Goal: Transaction & Acquisition: Purchase product/service

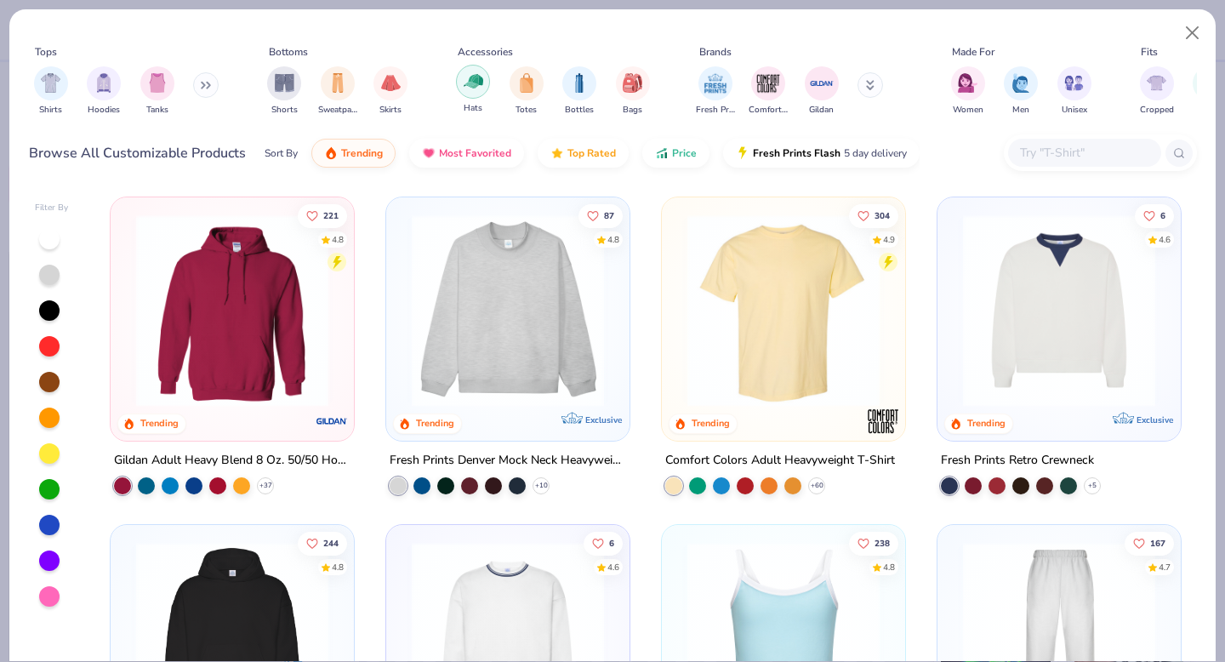
click at [525, 86] on img "filter for Totes" at bounding box center [526, 83] width 19 height 20
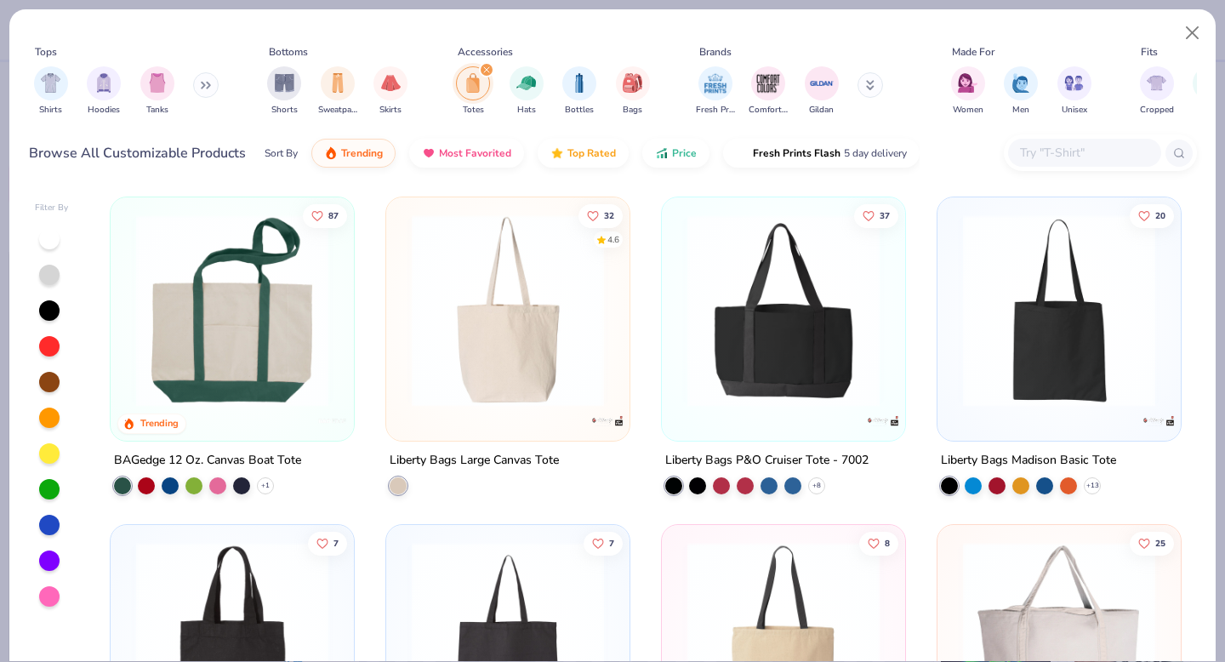
click at [1082, 363] on img at bounding box center [1059, 310] width 209 height 192
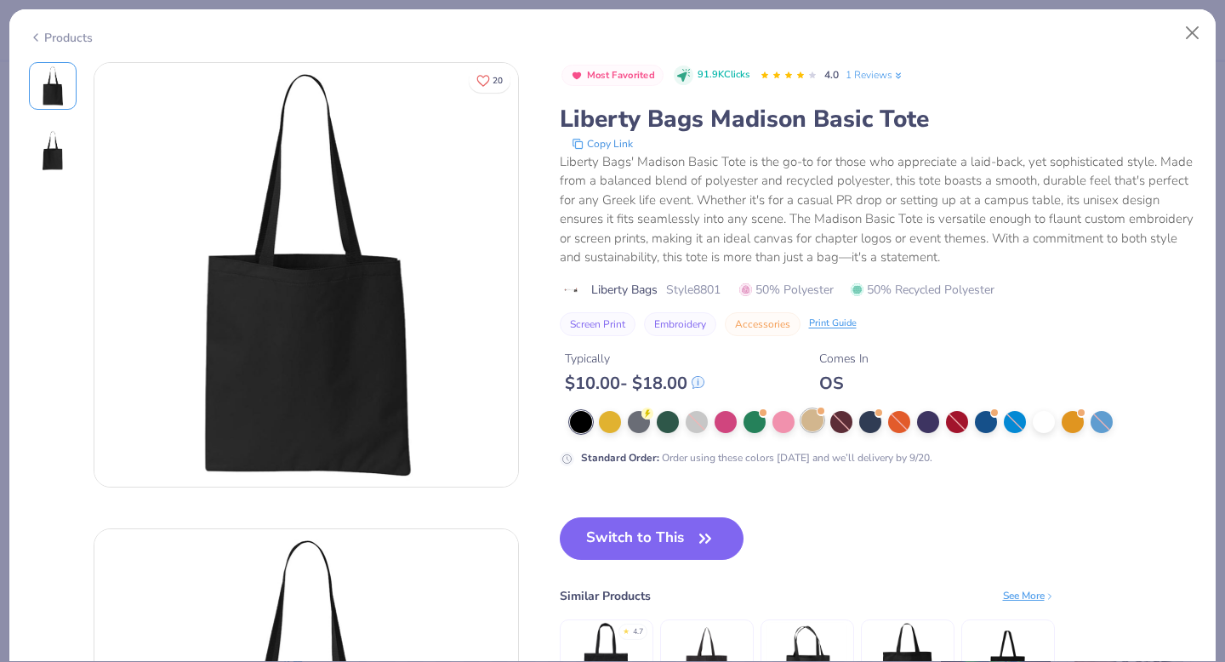
click at [810, 420] on div at bounding box center [813, 420] width 22 height 22
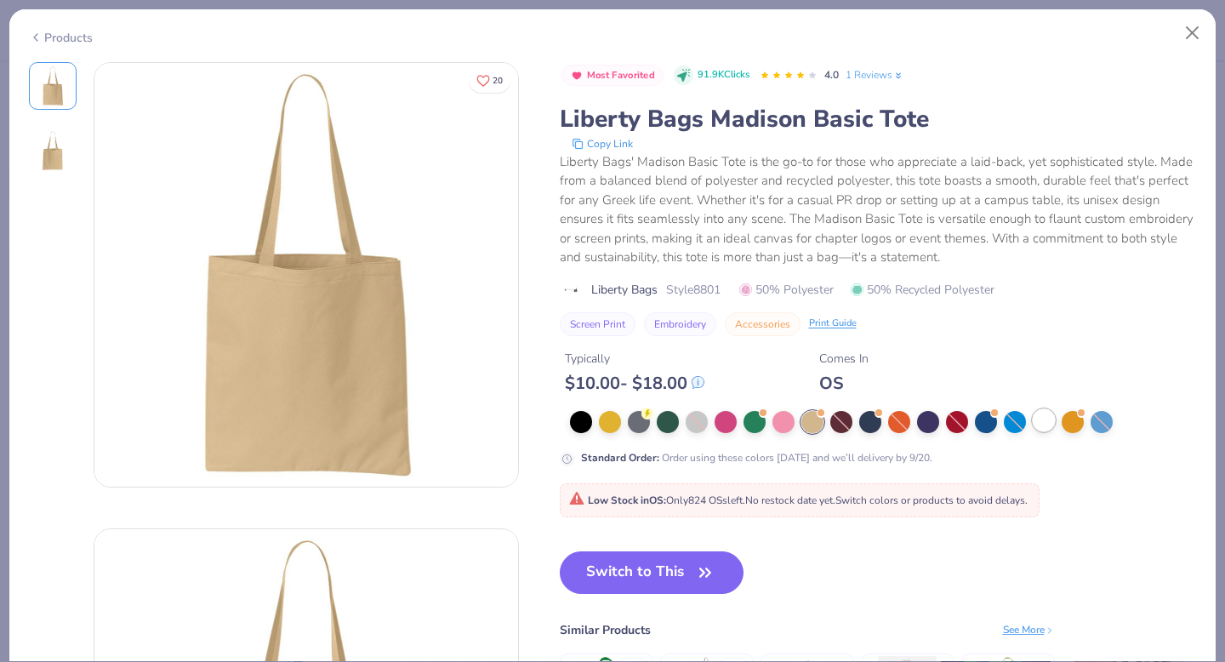
click at [1041, 423] on div at bounding box center [1044, 420] width 22 height 22
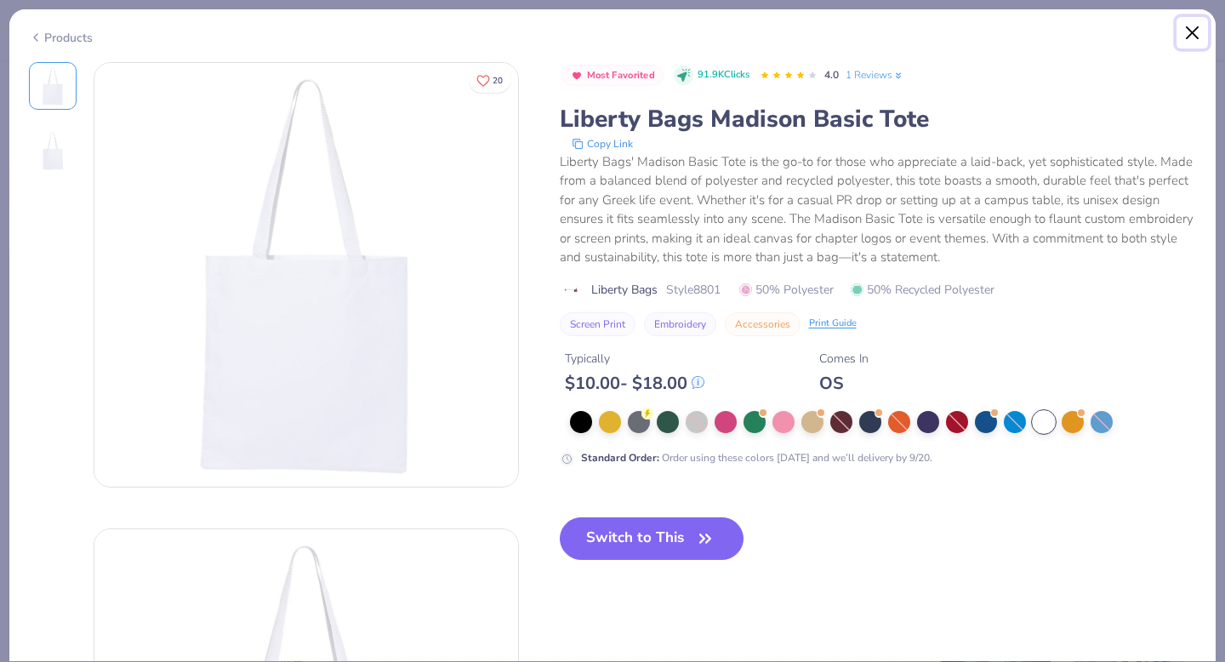
click at [1185, 37] on button "Close" at bounding box center [1193, 33] width 32 height 32
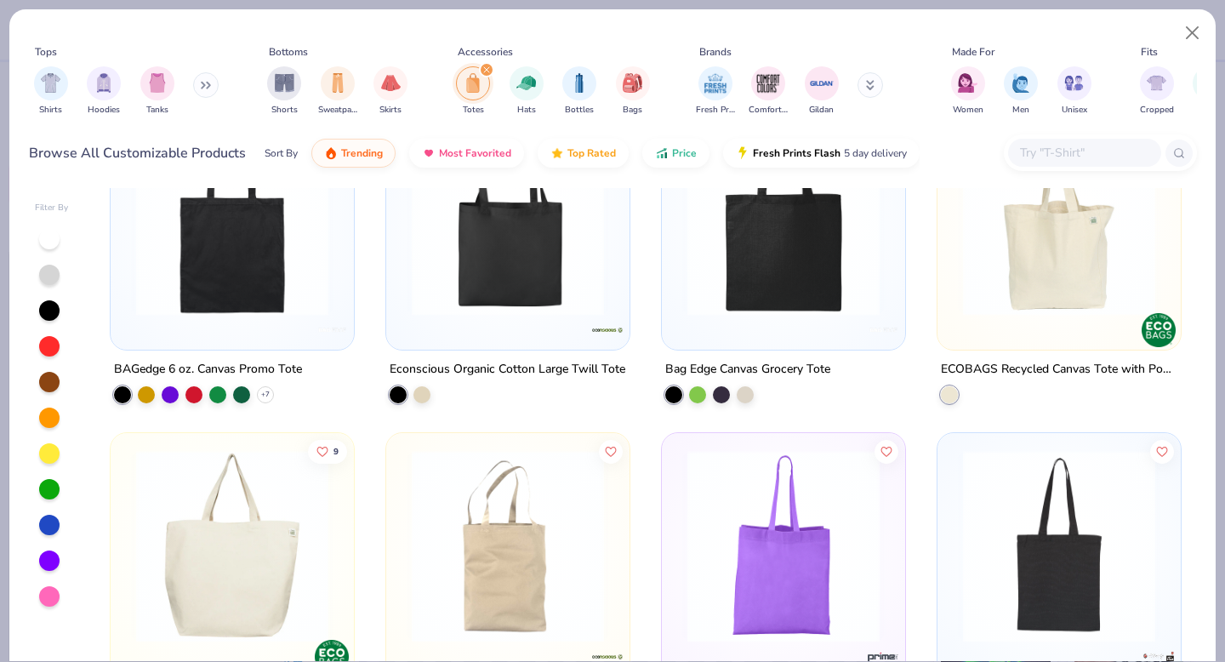
scroll to position [747, 0]
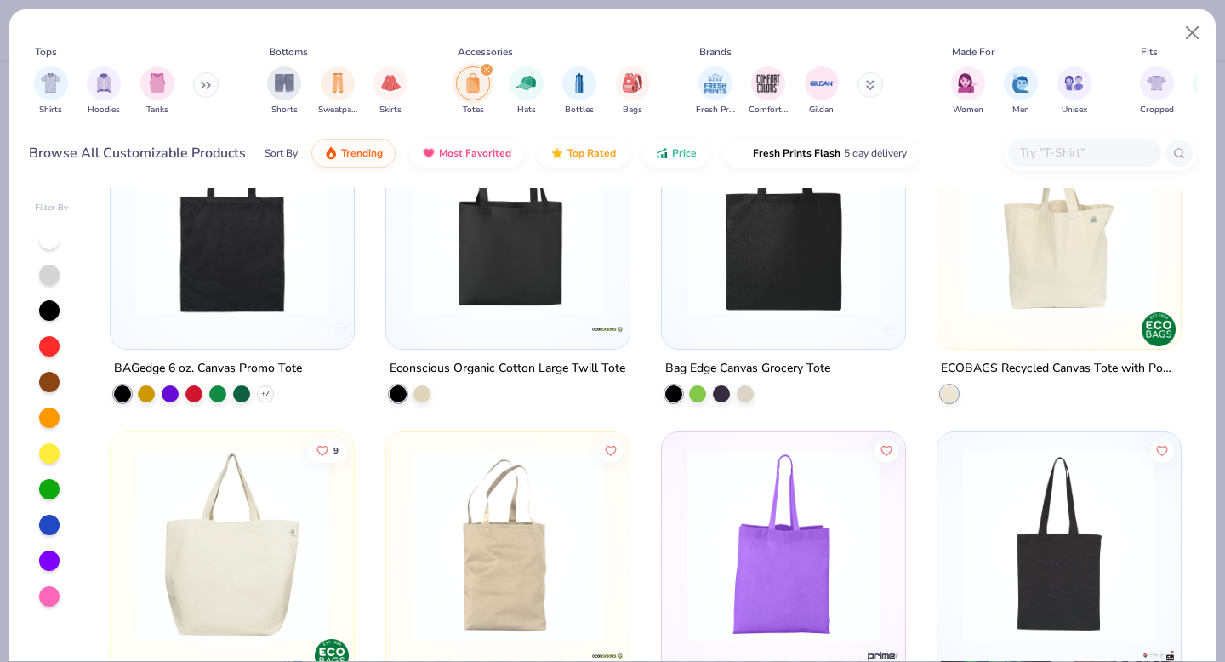
click at [1054, 255] on img at bounding box center [1059, 218] width 209 height 192
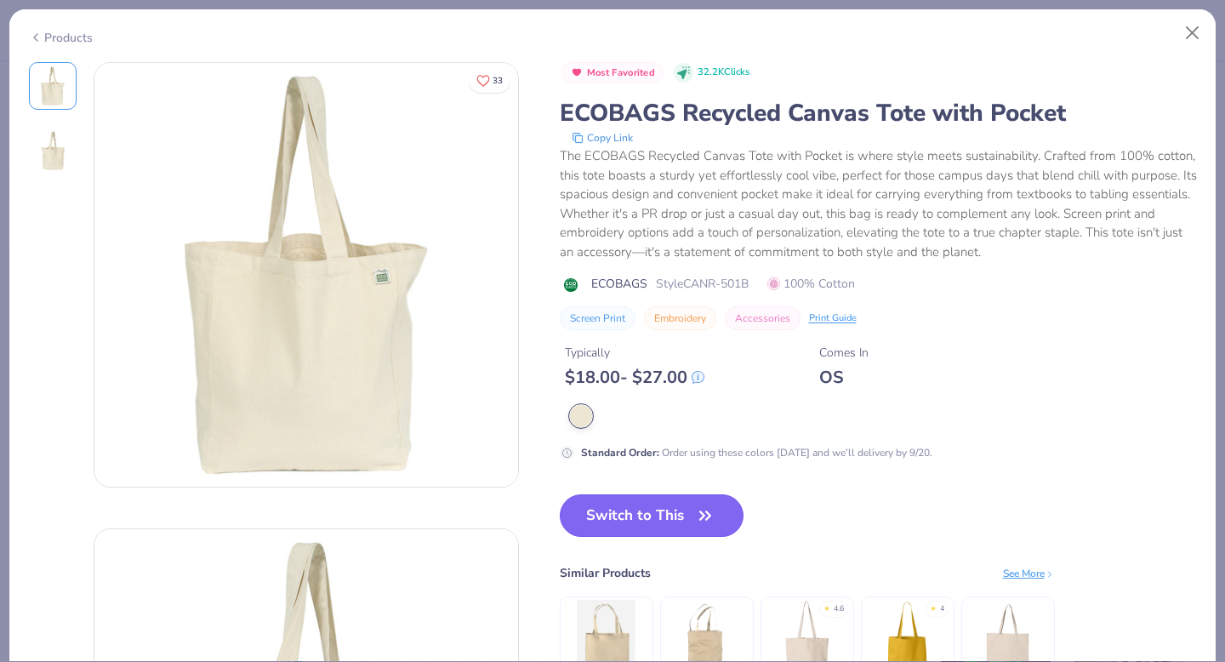
click at [710, 515] on icon "button" at bounding box center [706, 516] width 24 height 24
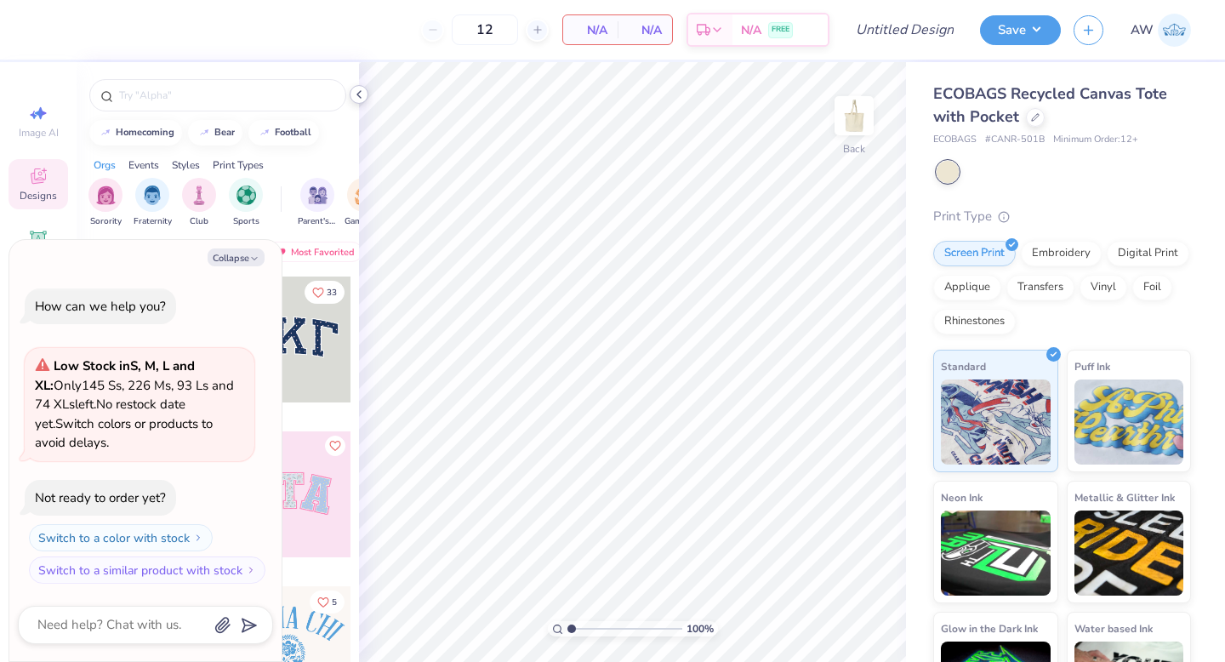
click at [360, 103] on div at bounding box center [359, 94] width 19 height 19
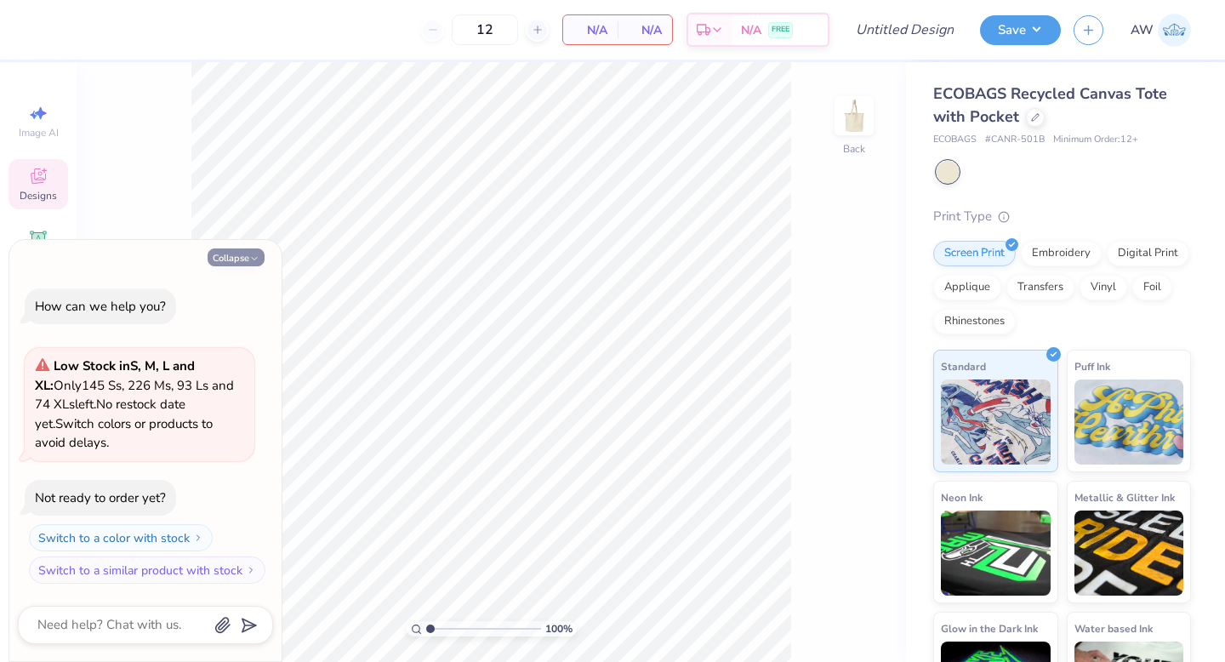
click at [250, 257] on icon "button" at bounding box center [254, 259] width 10 height 10
type textarea "x"
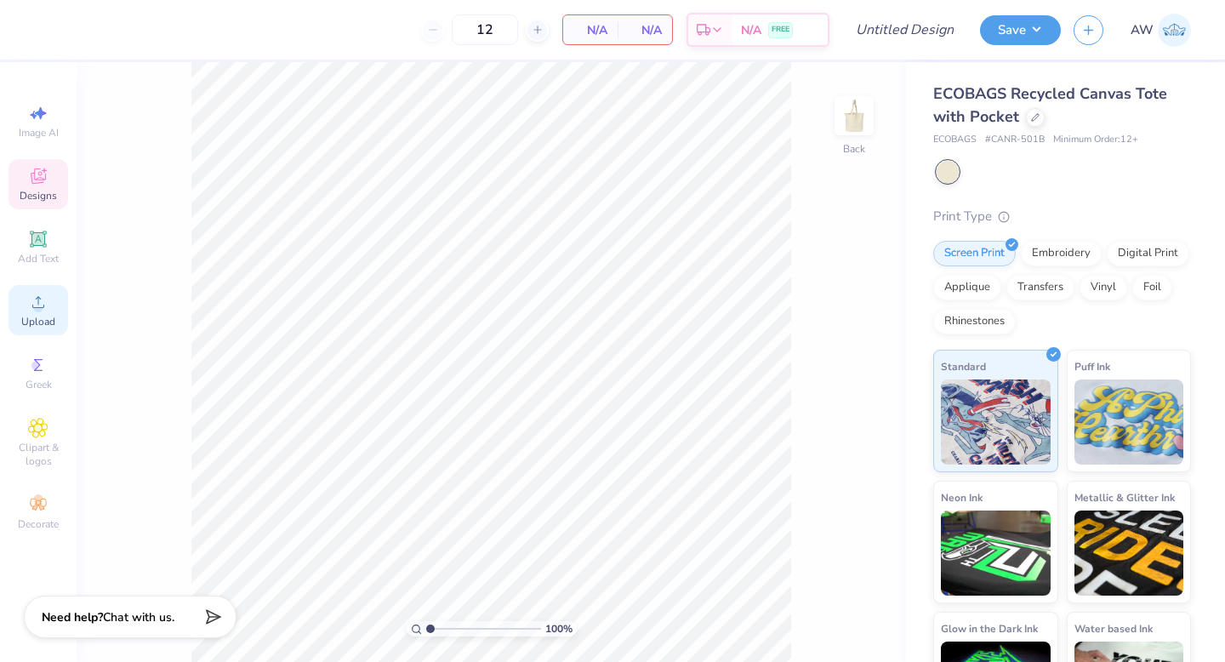
click at [43, 312] on div "Upload" at bounding box center [39, 310] width 60 height 50
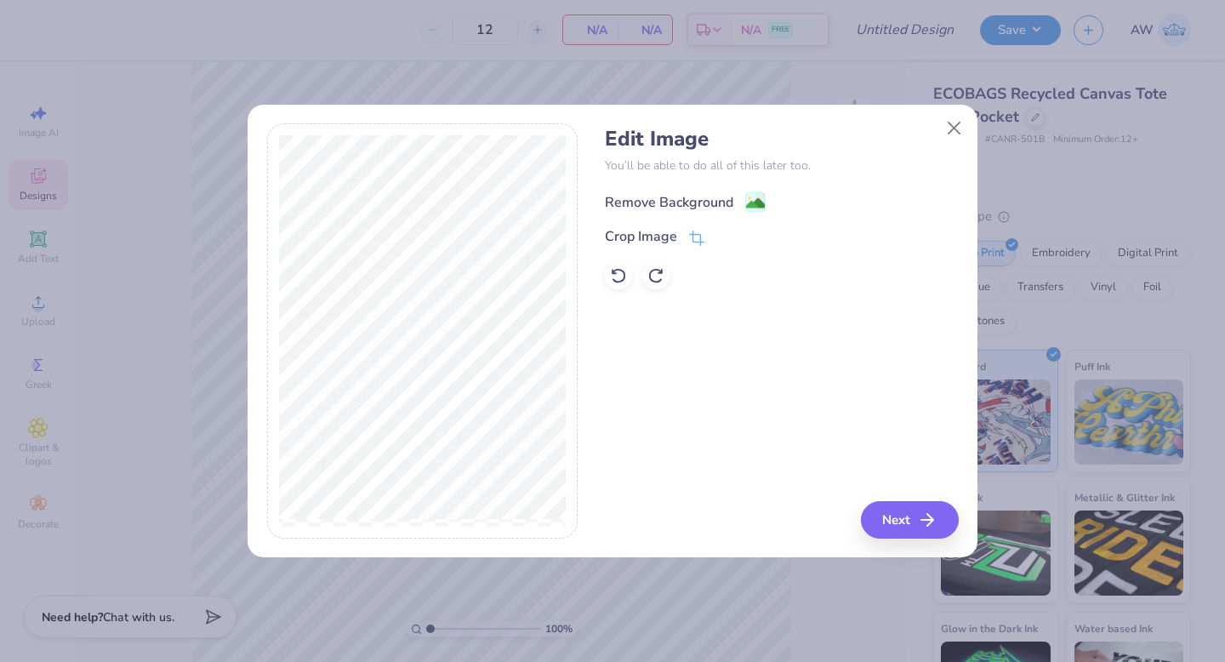
click at [746, 207] on image at bounding box center [755, 203] width 19 height 19
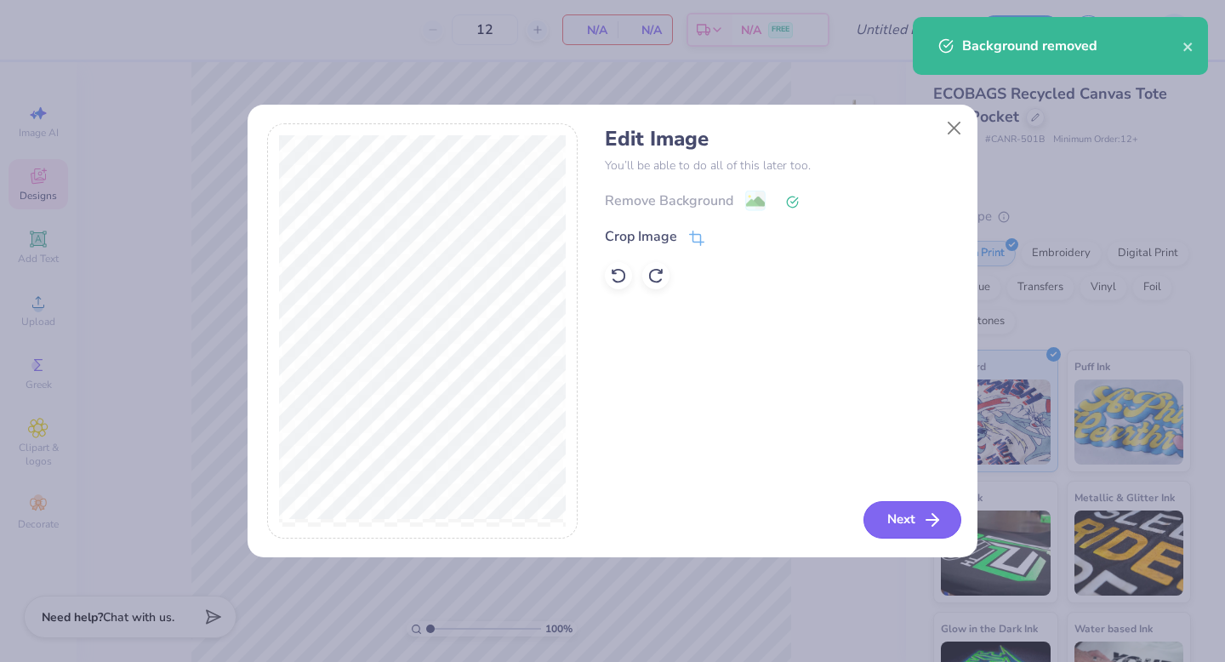
click at [928, 526] on icon "button" at bounding box center [932, 520] width 20 height 20
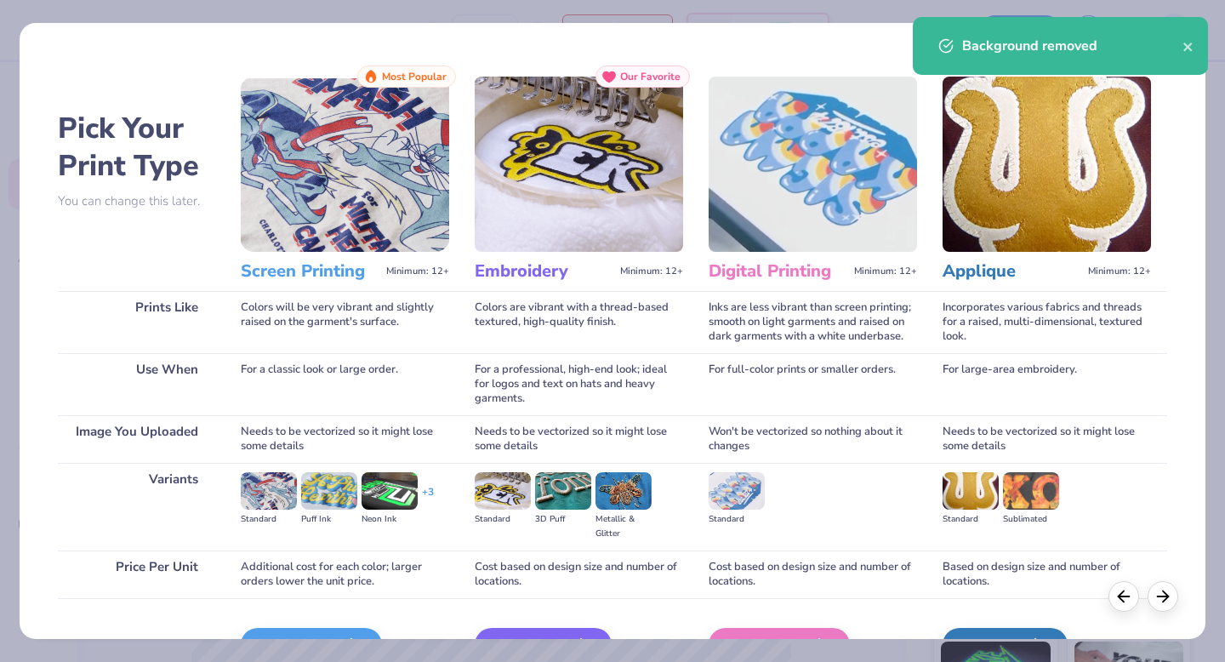
scroll to position [101, 0]
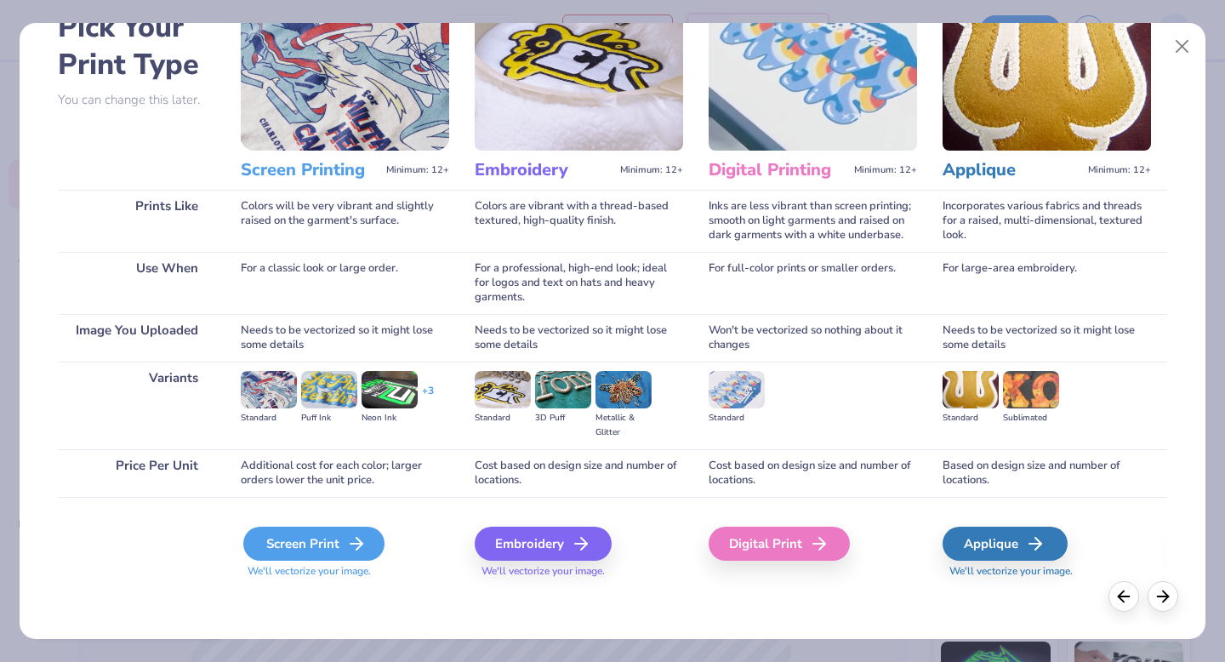
click at [327, 541] on div "Screen Print" at bounding box center [313, 544] width 141 height 34
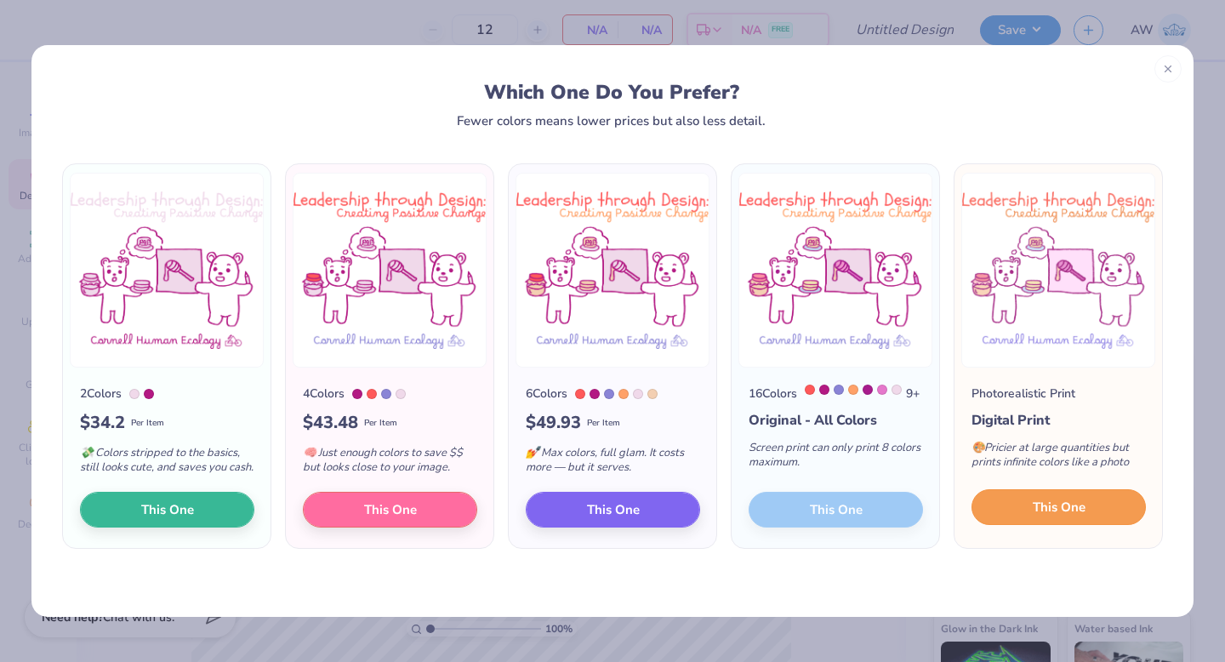
click at [1065, 517] on span "This One" at bounding box center [1059, 508] width 53 height 20
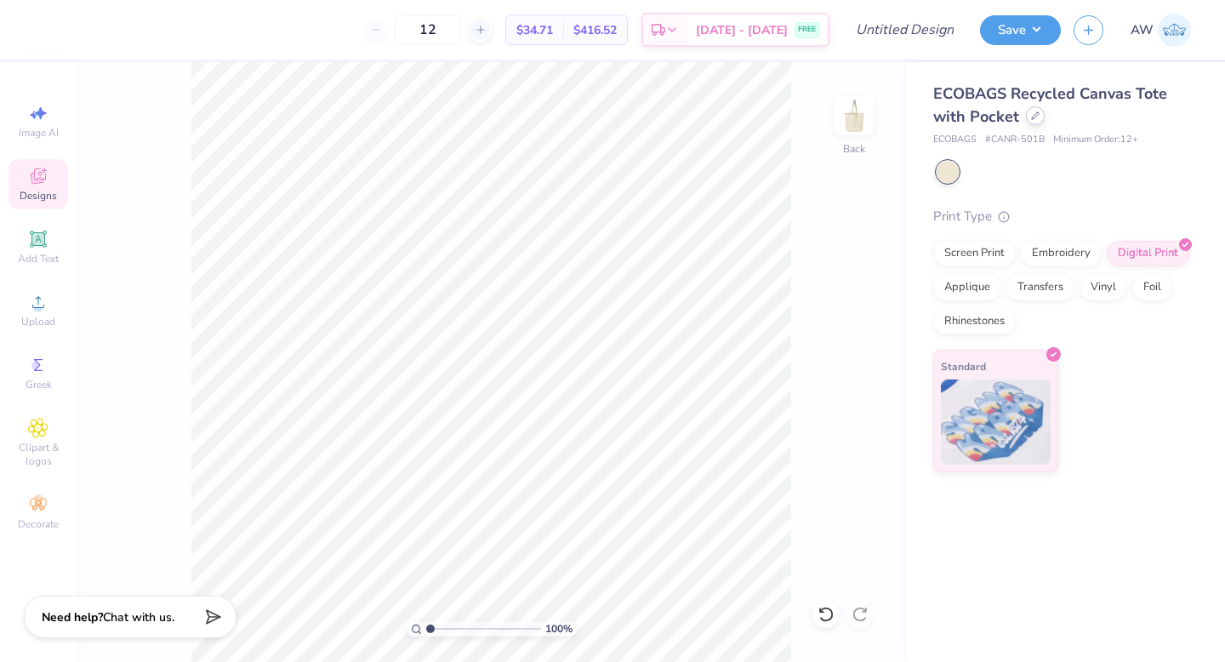
click at [1036, 121] on div at bounding box center [1035, 115] width 19 height 19
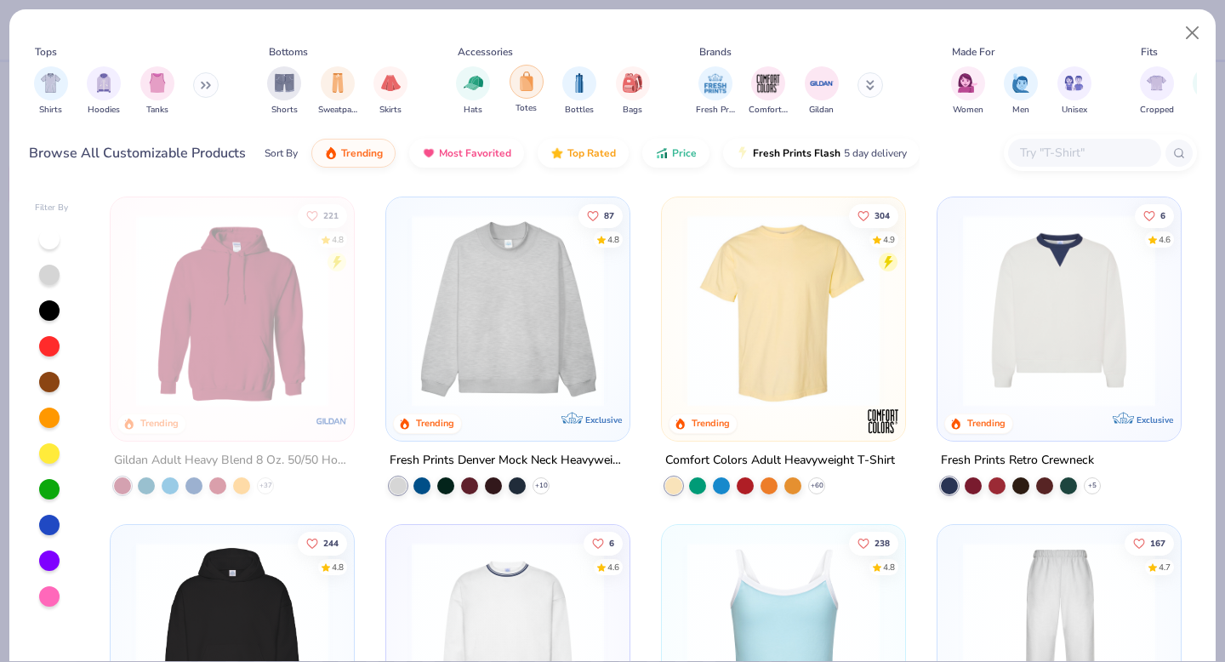
click at [528, 98] on div "filter for Totes" at bounding box center [527, 82] width 34 height 34
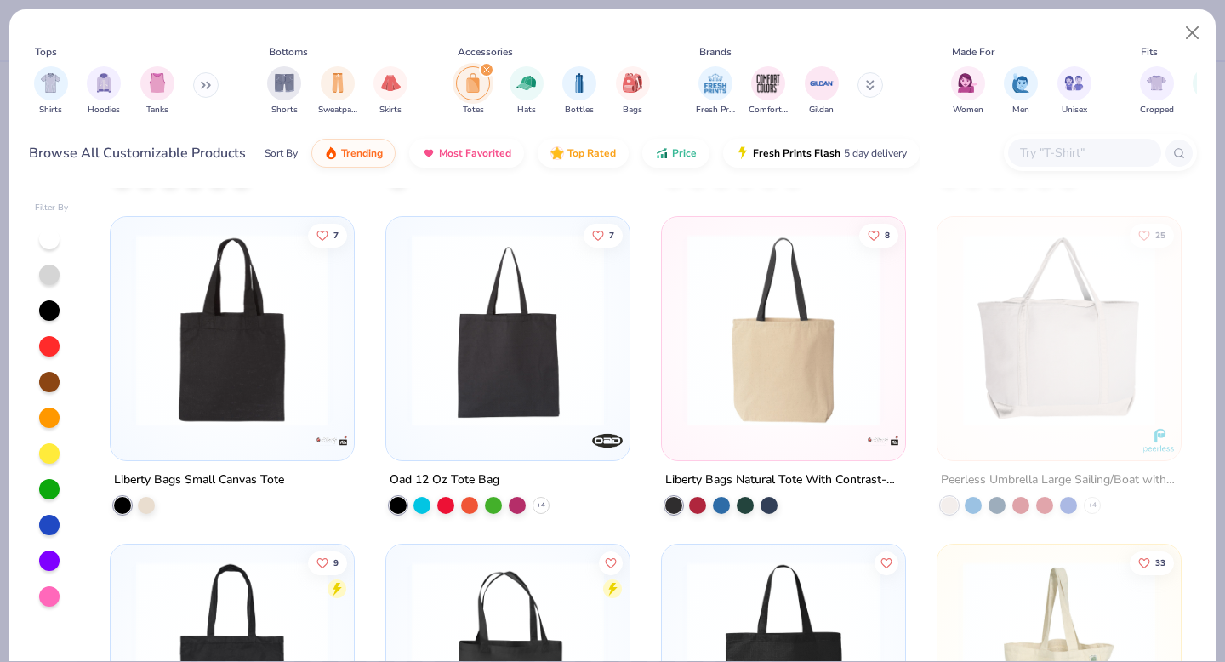
scroll to position [305, 0]
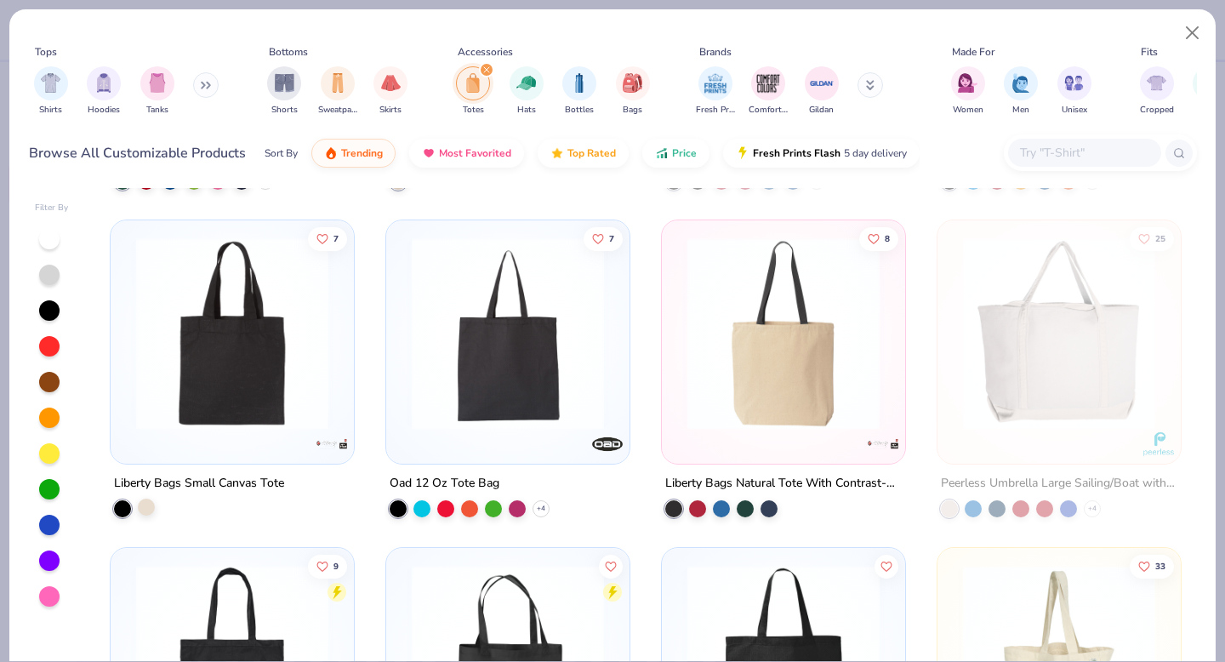
click at [146, 509] on div at bounding box center [146, 506] width 17 height 17
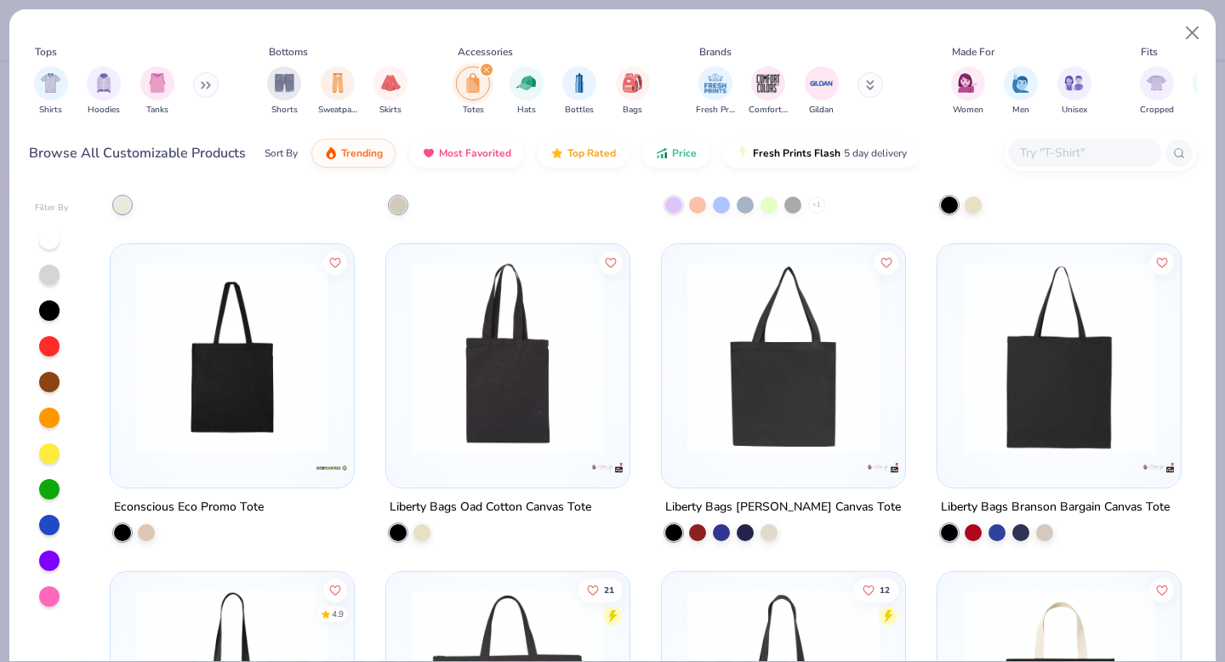
scroll to position [1555, 0]
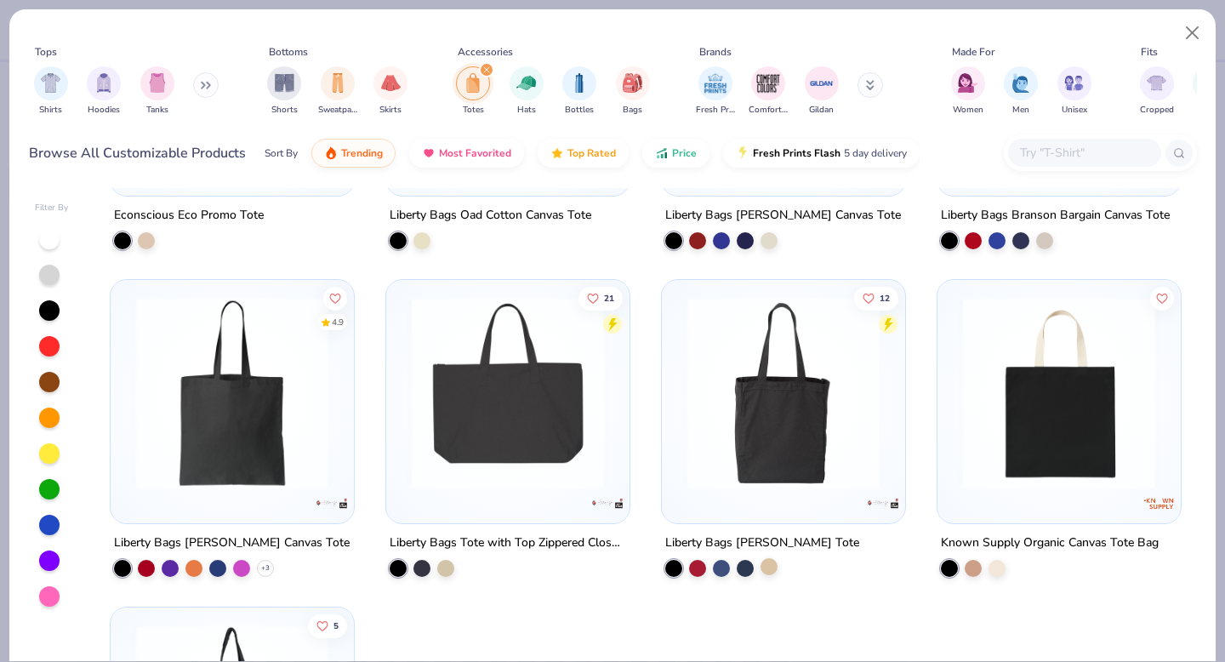
click at [770, 562] on div at bounding box center [769, 565] width 17 height 17
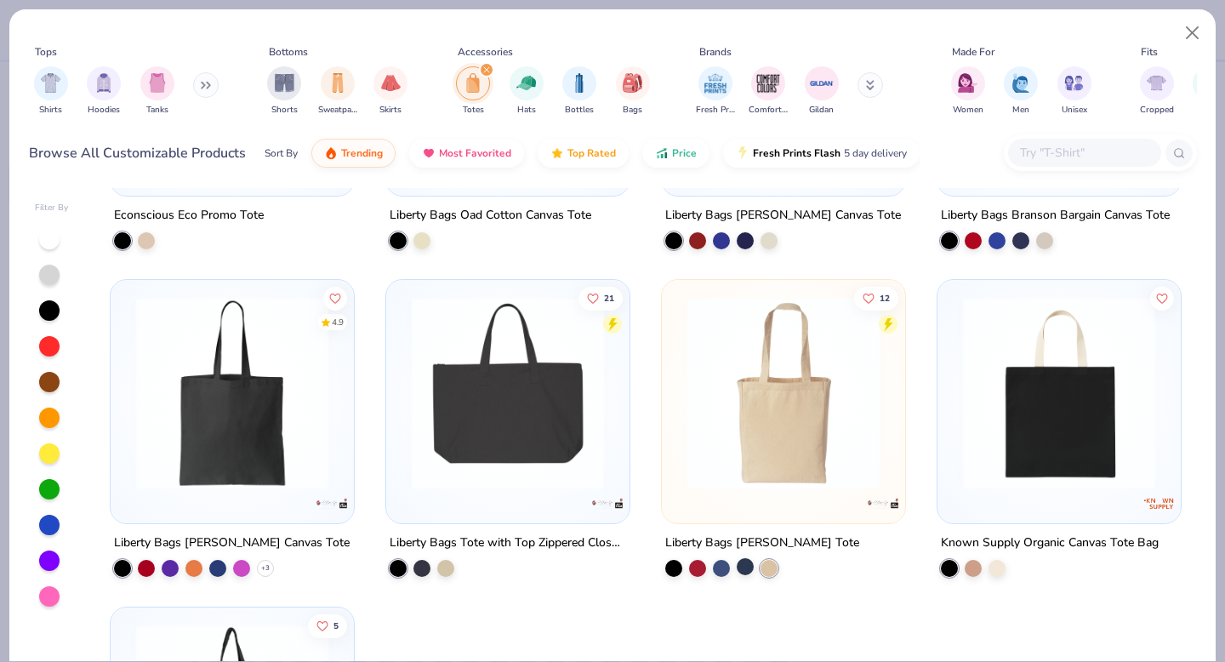
click at [738, 561] on div at bounding box center [745, 565] width 17 height 17
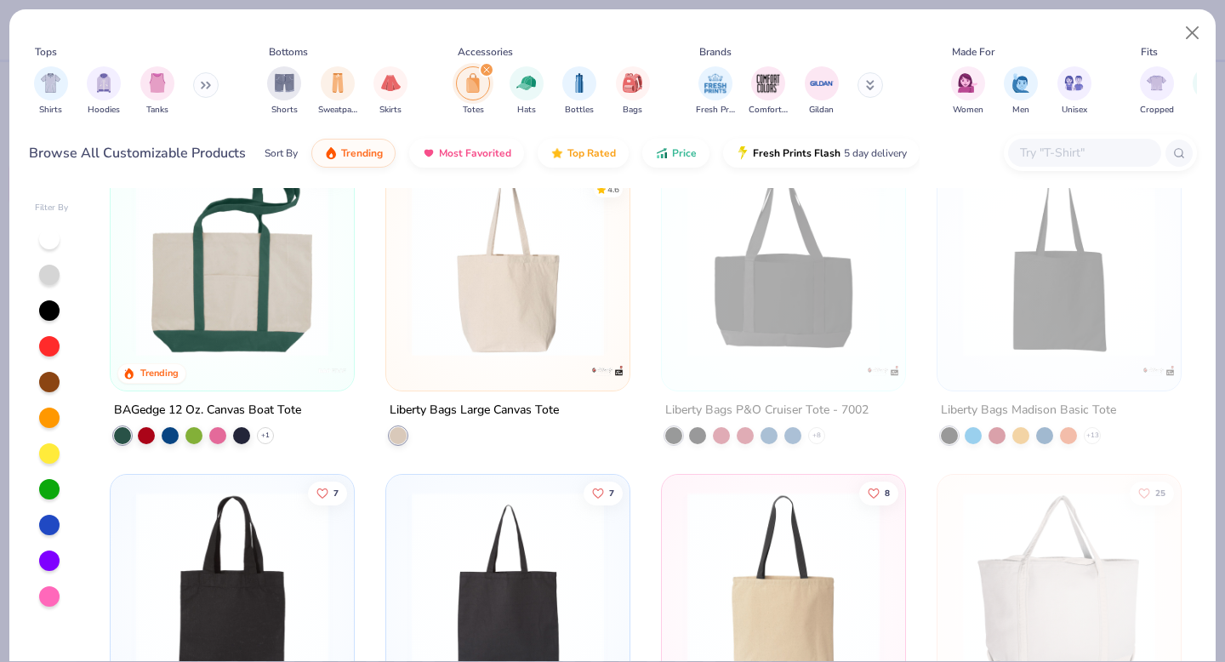
scroll to position [0, 0]
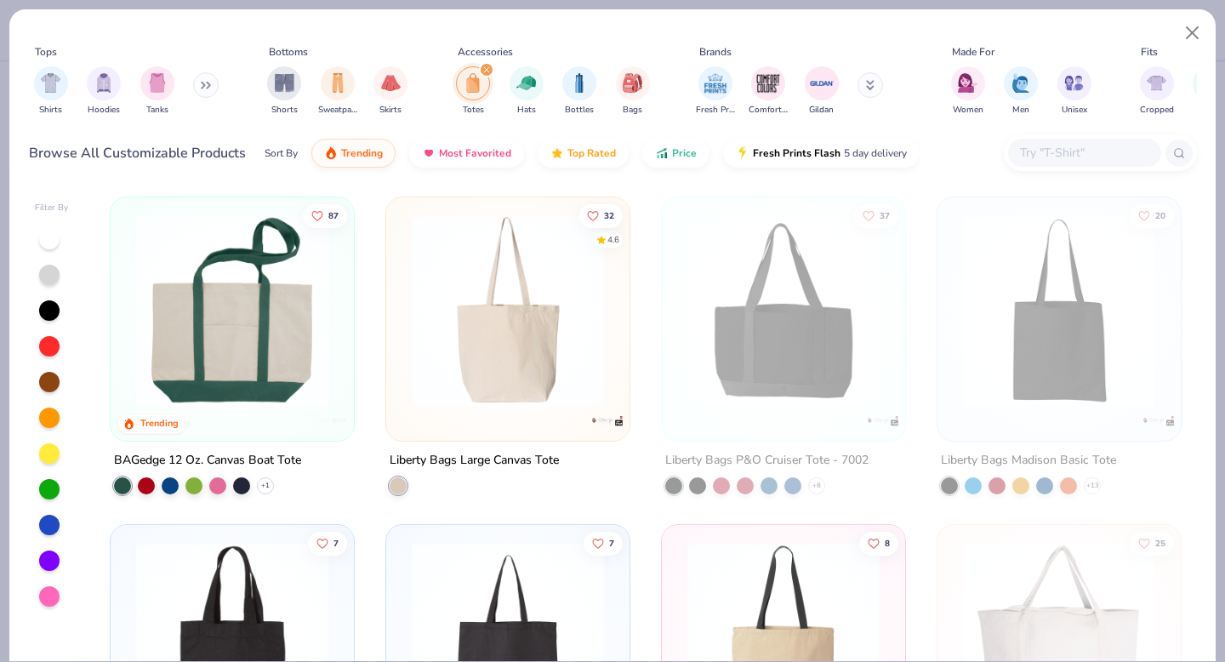
click at [479, 355] on img at bounding box center [507, 310] width 209 height 192
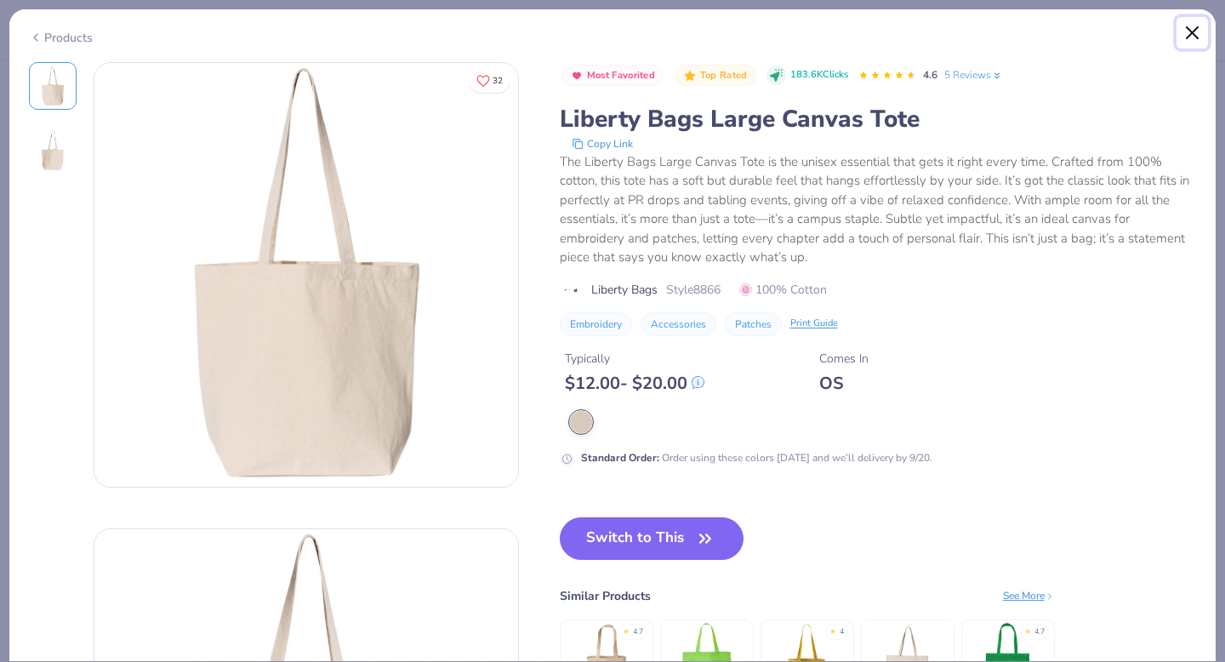
click at [1186, 41] on button "Close" at bounding box center [1193, 33] width 32 height 32
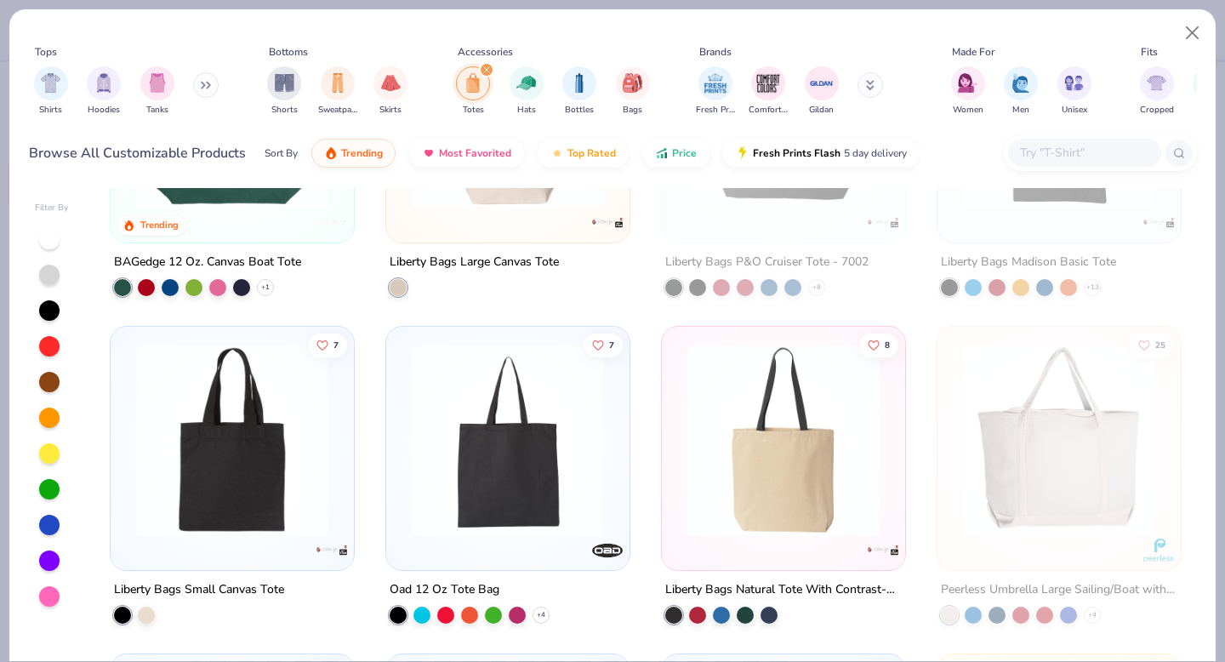
scroll to position [220, 0]
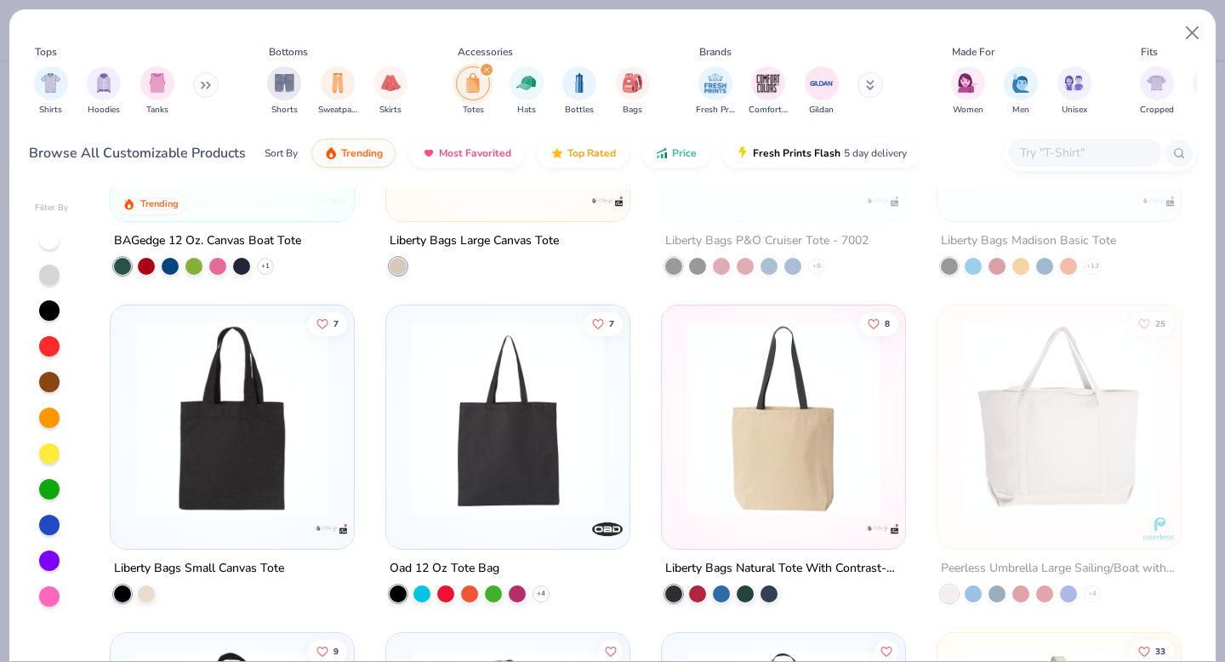
click at [298, 488] on img at bounding box center [232, 419] width 209 height 192
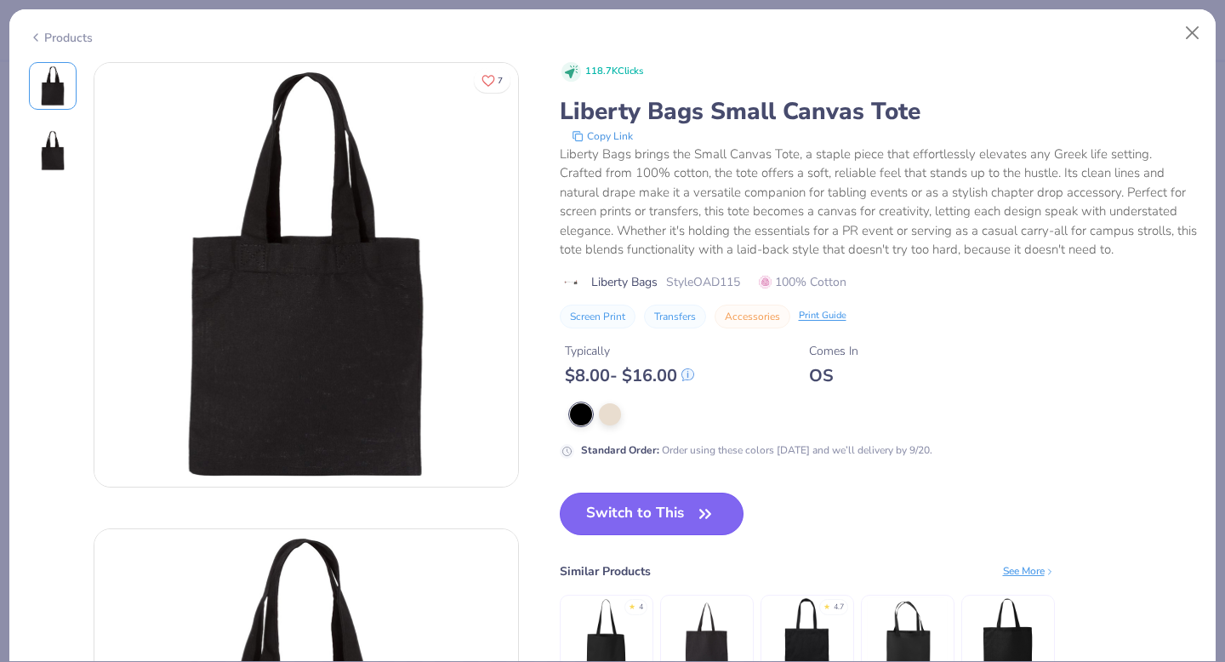
click at [673, 519] on button "Switch to This" at bounding box center [652, 514] width 185 height 43
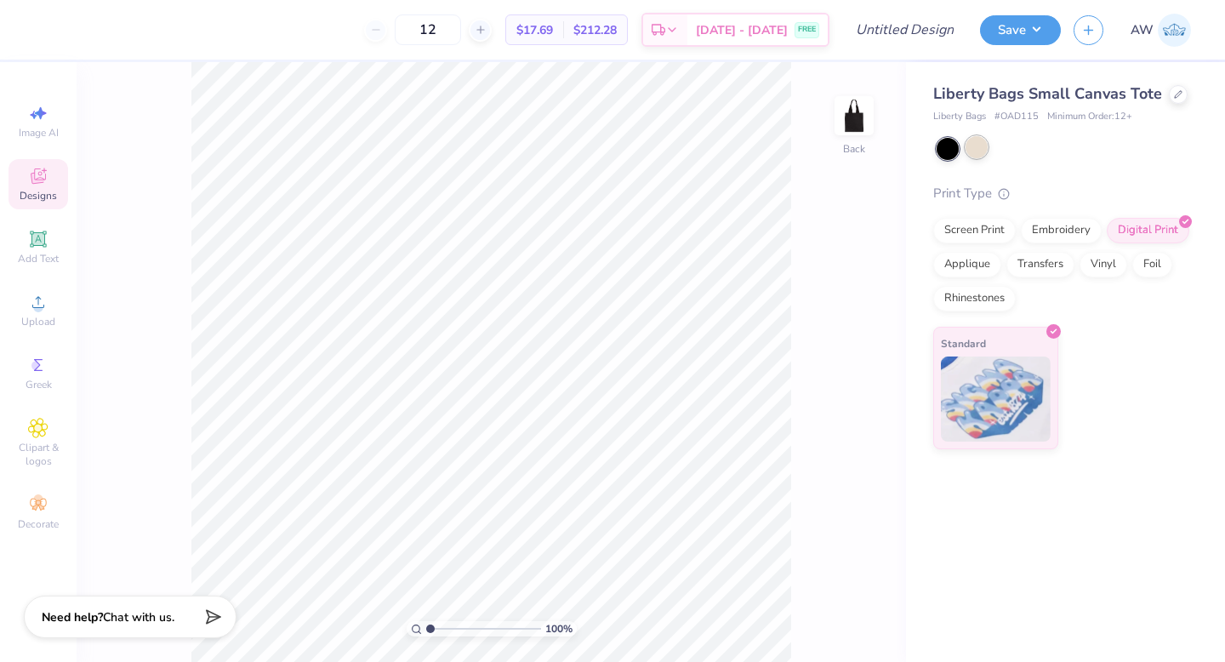
click at [972, 137] on div at bounding box center [977, 147] width 22 height 22
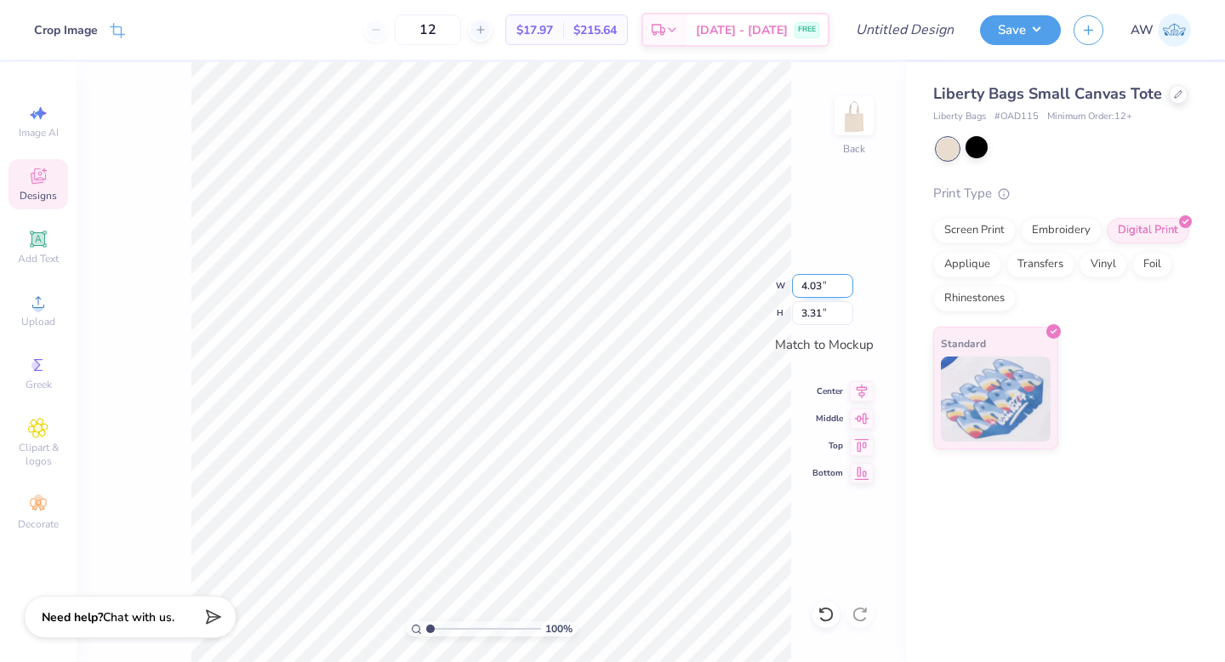
click at [810, 286] on input "4.03" at bounding box center [822, 286] width 61 height 24
click at [813, 287] on input "4.03" at bounding box center [822, 286] width 61 height 24
click at [808, 288] on input "4.03" at bounding box center [822, 286] width 61 height 24
type input "4.03"
click at [806, 317] on input "3.32" at bounding box center [822, 313] width 61 height 24
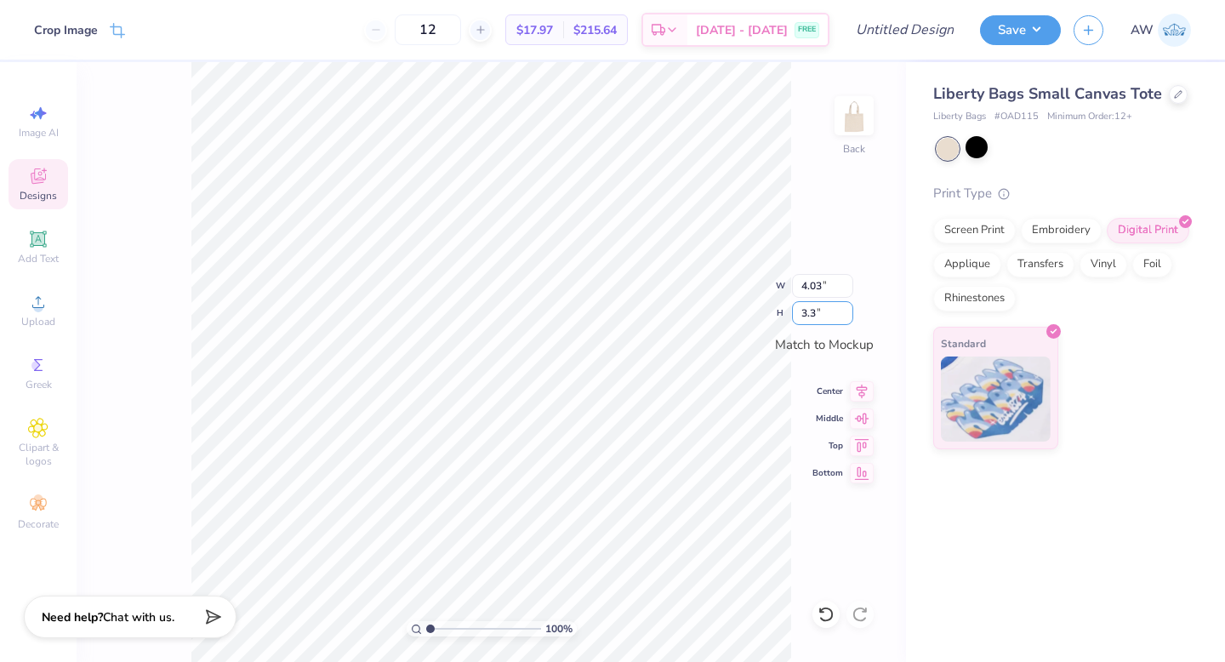
type input "3"
type input "60"
click at [1169, 98] on div at bounding box center [1178, 92] width 19 height 19
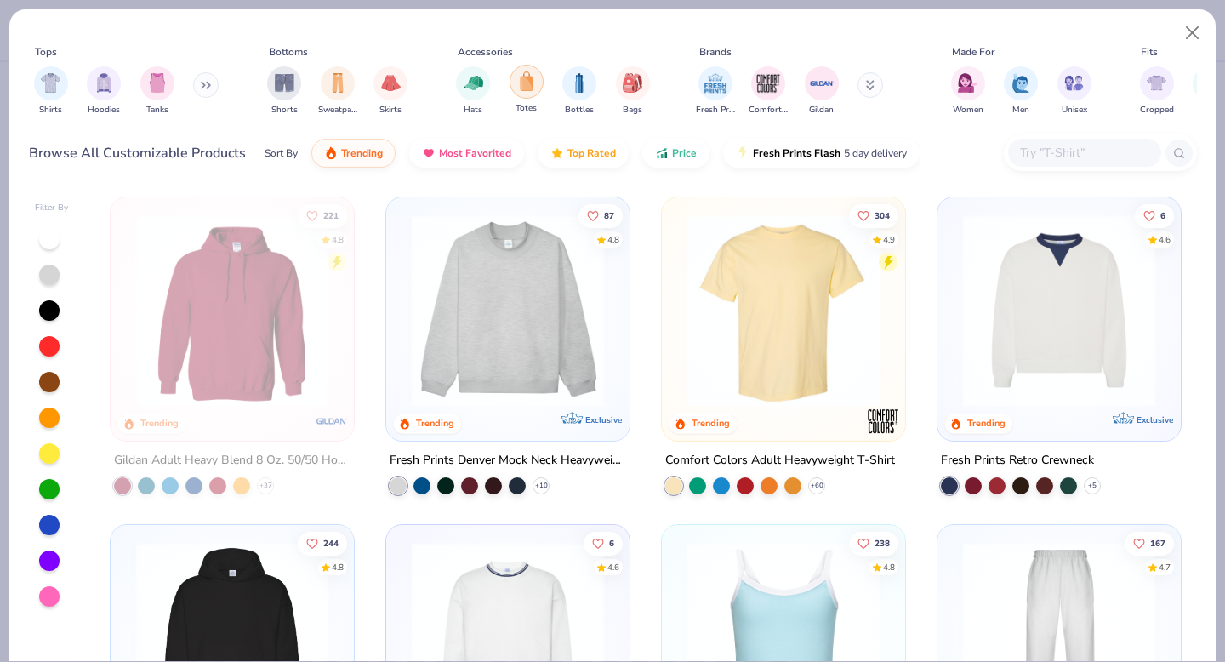
click at [519, 79] on img "filter for Totes" at bounding box center [526, 81] width 19 height 20
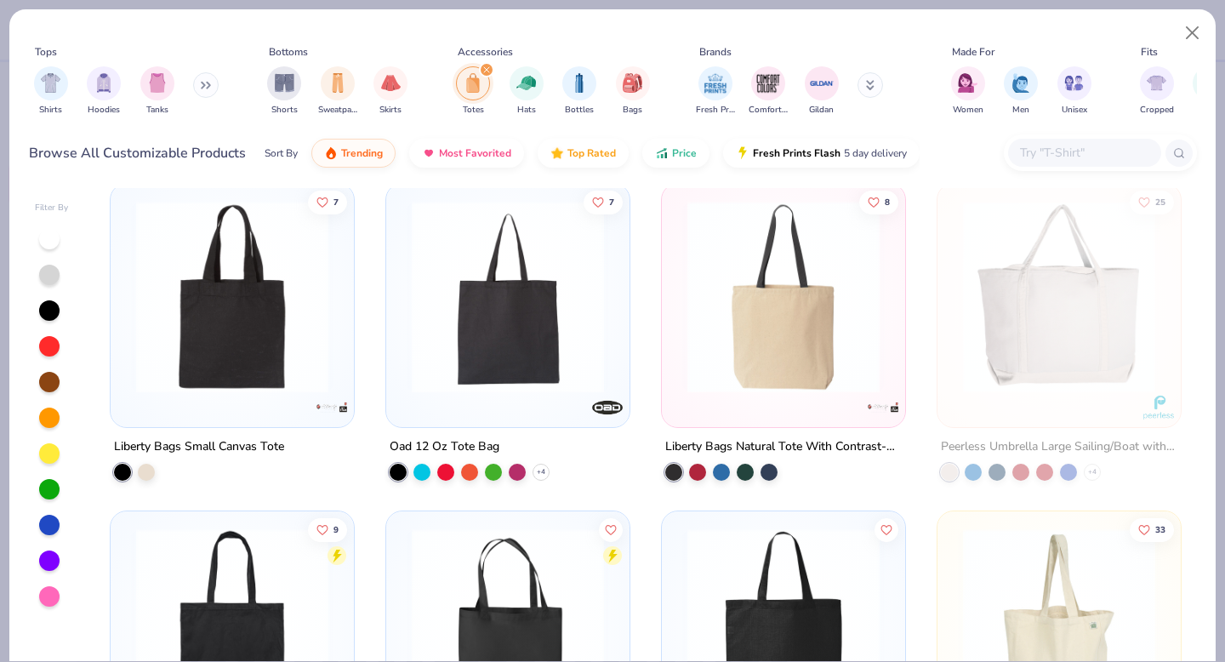
scroll to position [323, 0]
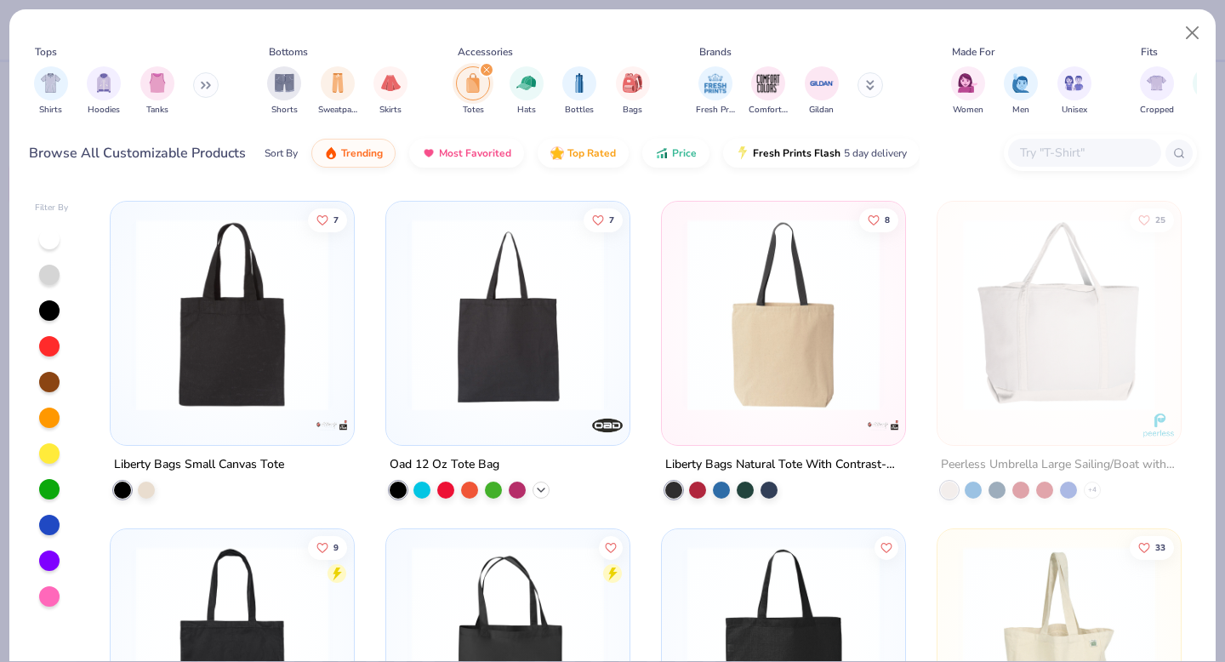
click at [540, 488] on icon at bounding box center [541, 489] width 14 height 14
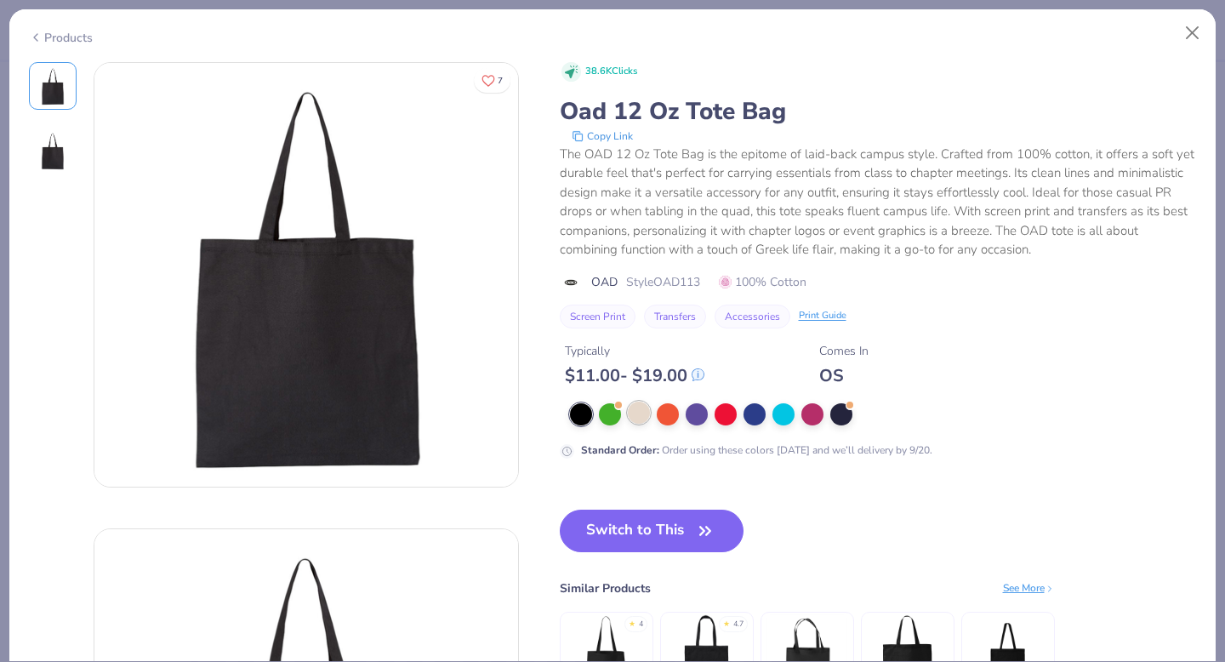
click at [642, 411] on div at bounding box center [639, 413] width 22 height 22
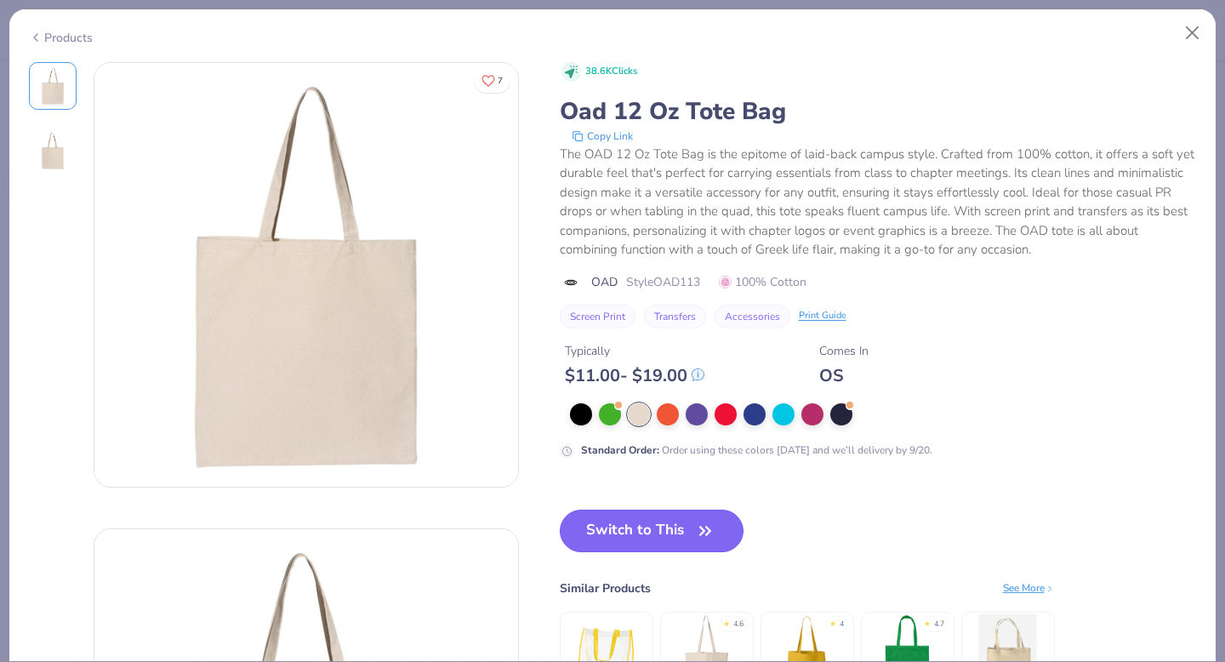
click at [678, 529] on button "Switch to This" at bounding box center [652, 531] width 185 height 43
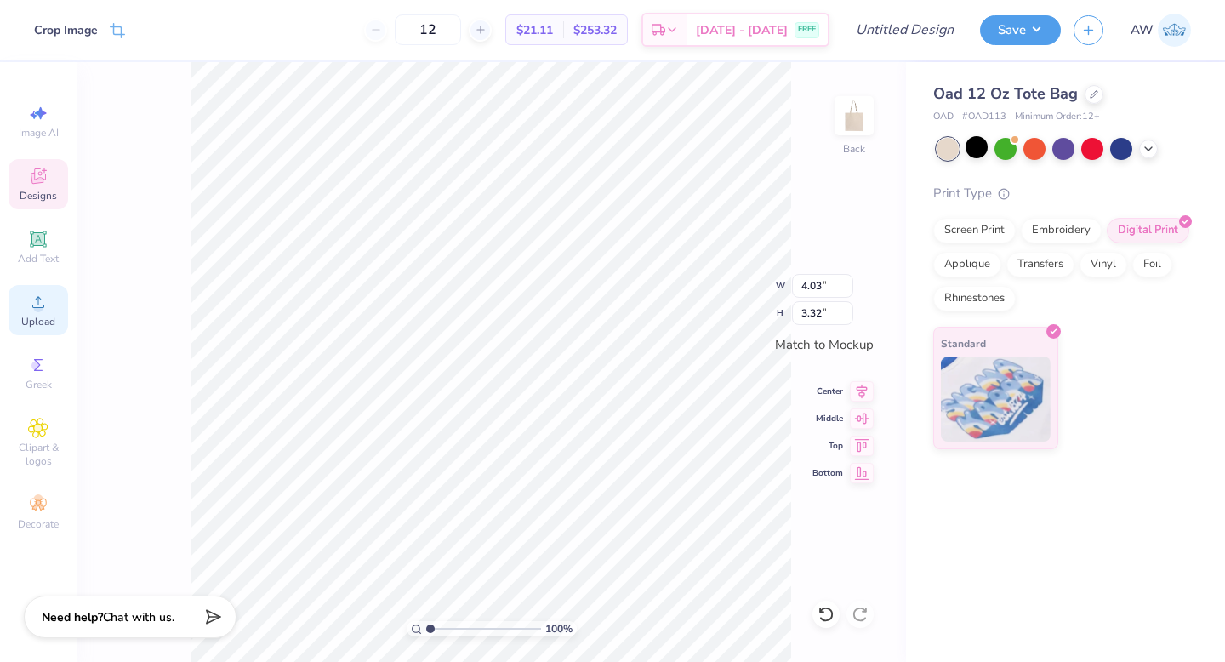
click at [32, 291] on div "Upload" at bounding box center [39, 310] width 60 height 50
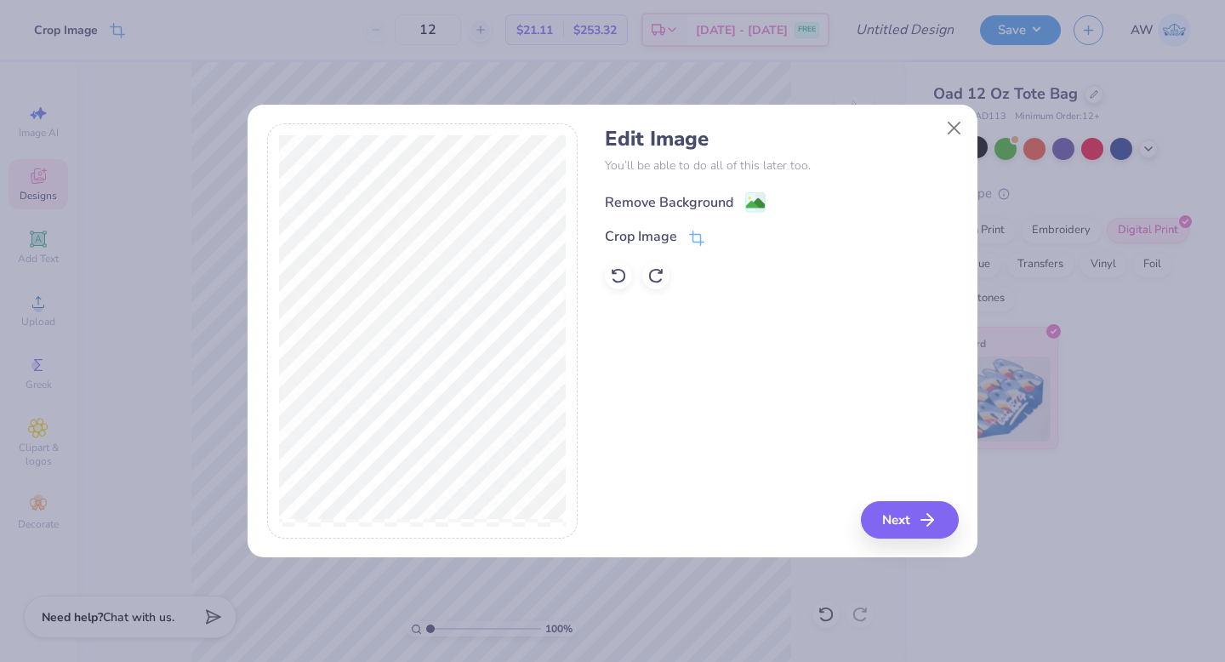
click at [752, 206] on image at bounding box center [755, 203] width 19 height 19
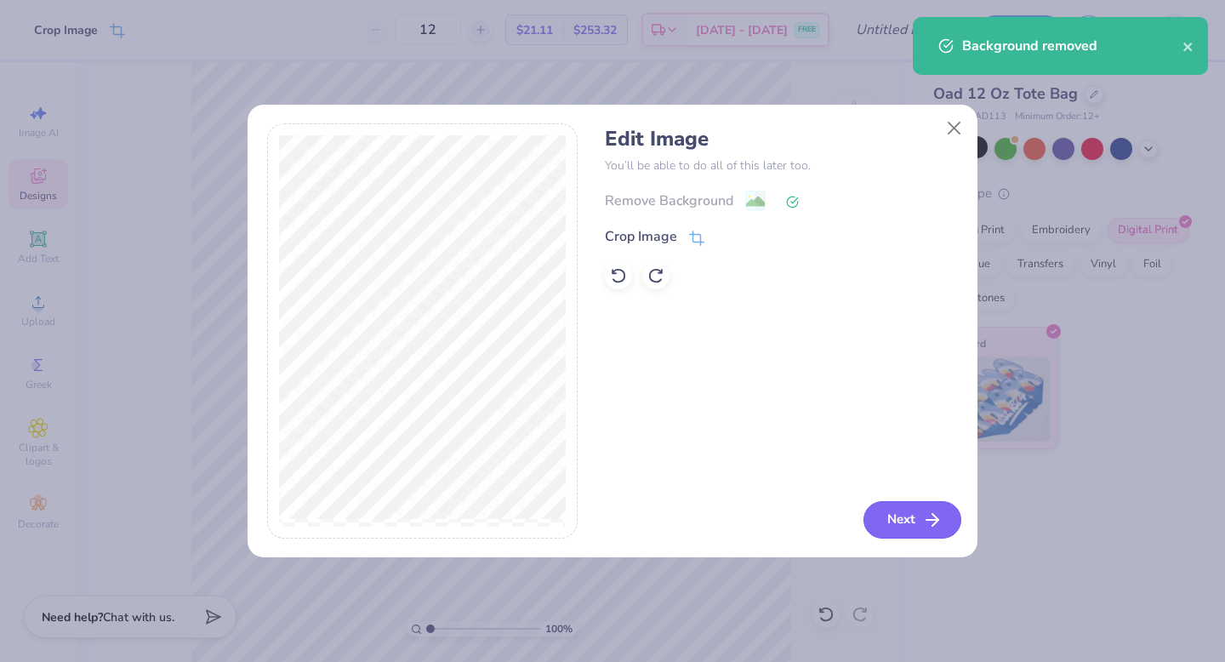
click at [939, 518] on icon "button" at bounding box center [932, 520] width 20 height 20
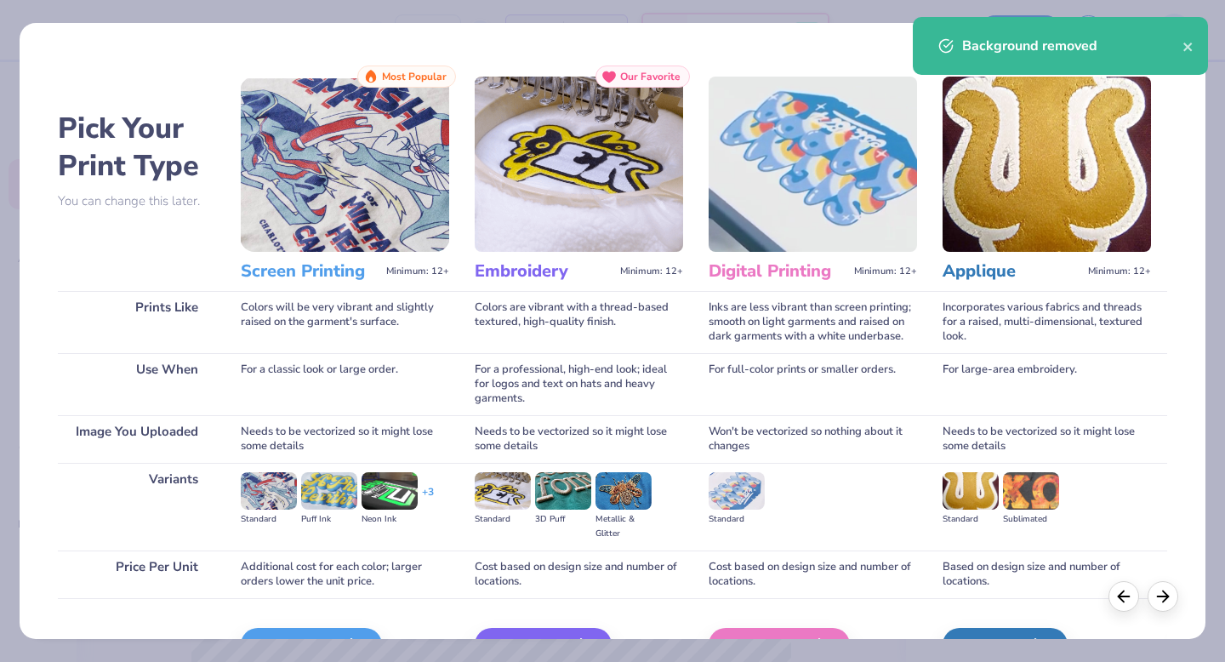
scroll to position [101, 0]
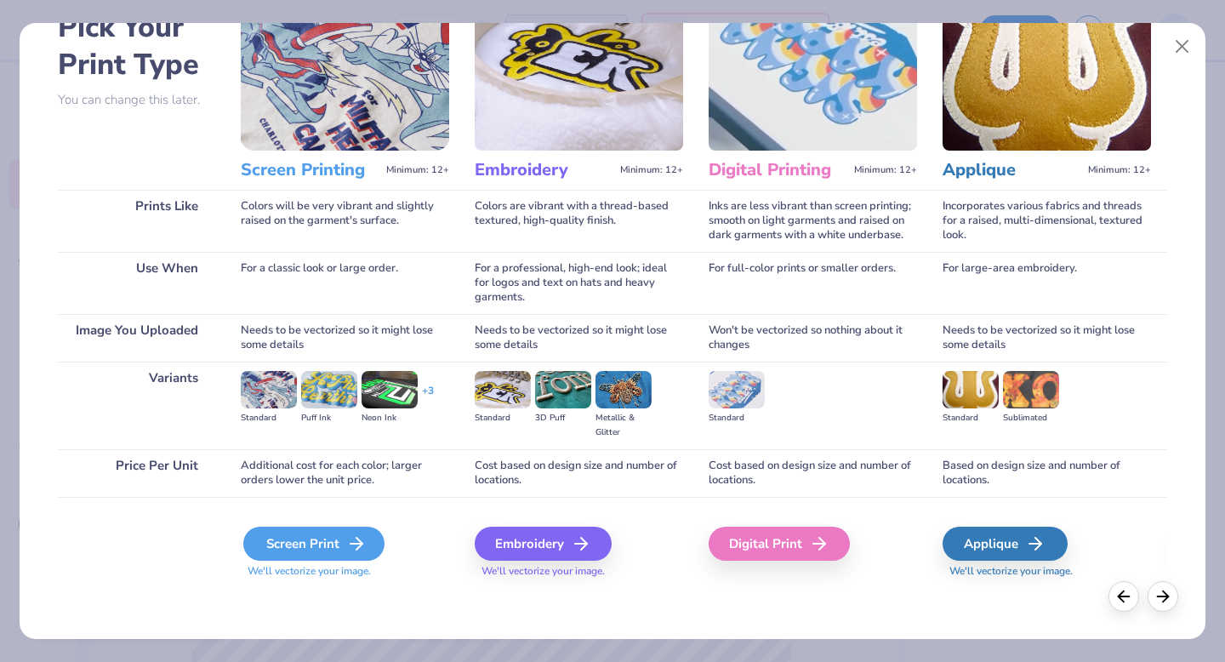
click at [281, 540] on div "Screen Print" at bounding box center [313, 544] width 141 height 34
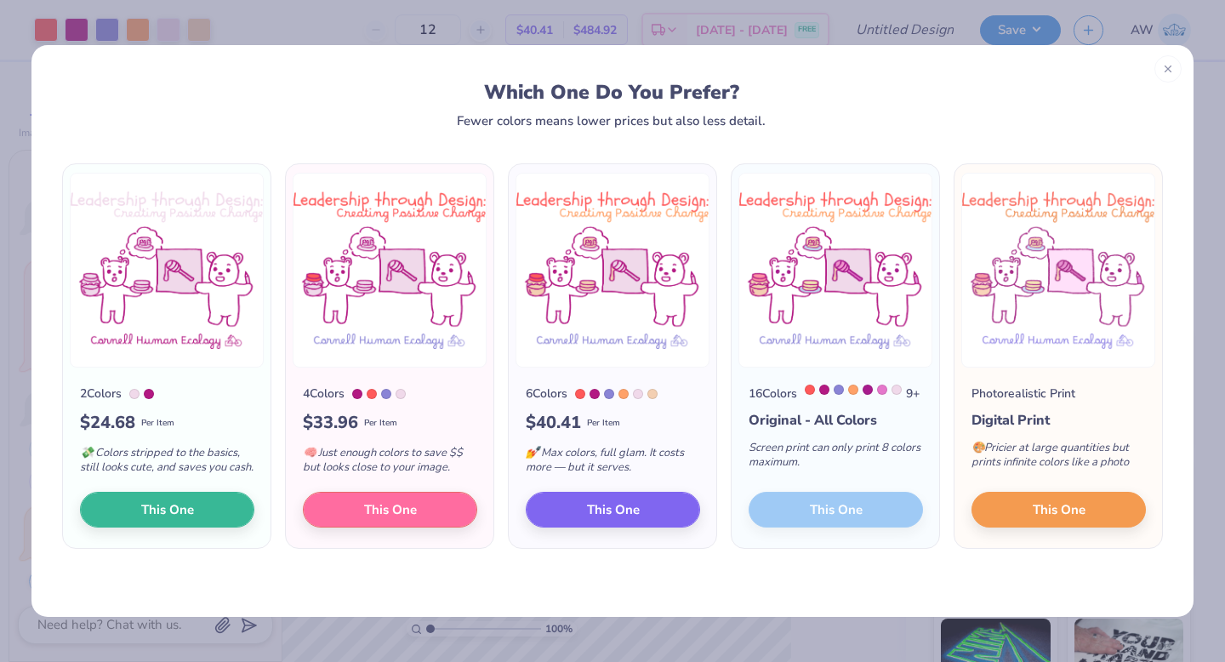
scroll to position [52, 0]
click at [1003, 525] on button "This One" at bounding box center [1059, 507] width 174 height 36
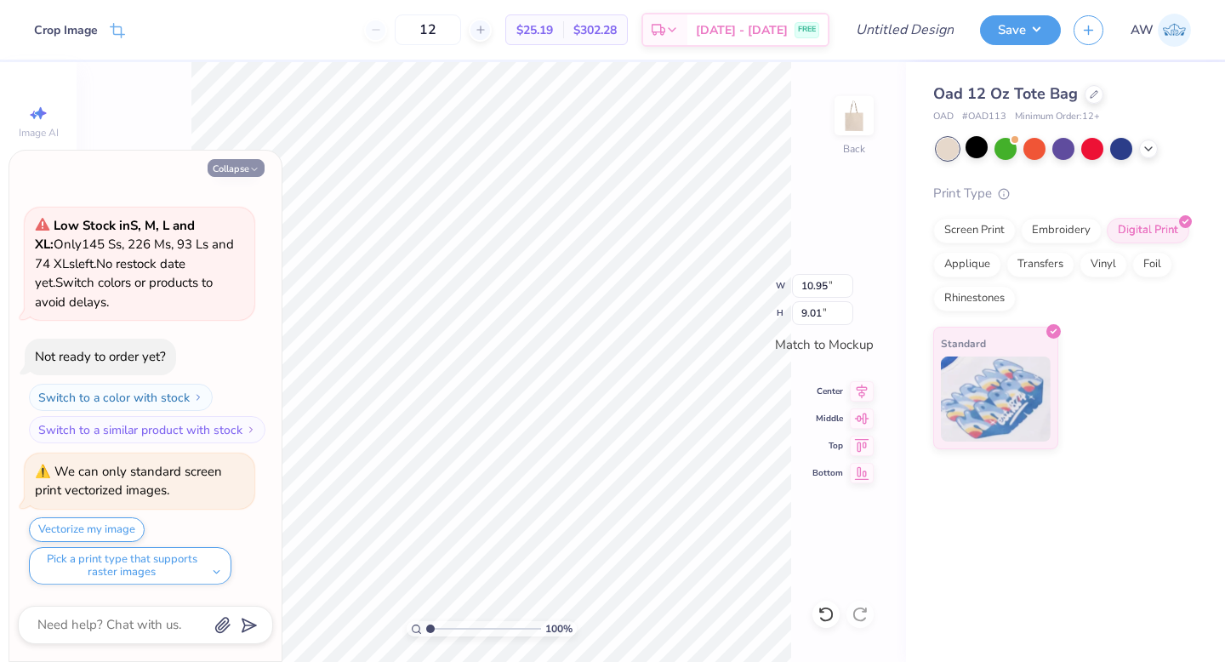
click at [248, 168] on button "Collapse" at bounding box center [236, 168] width 57 height 18
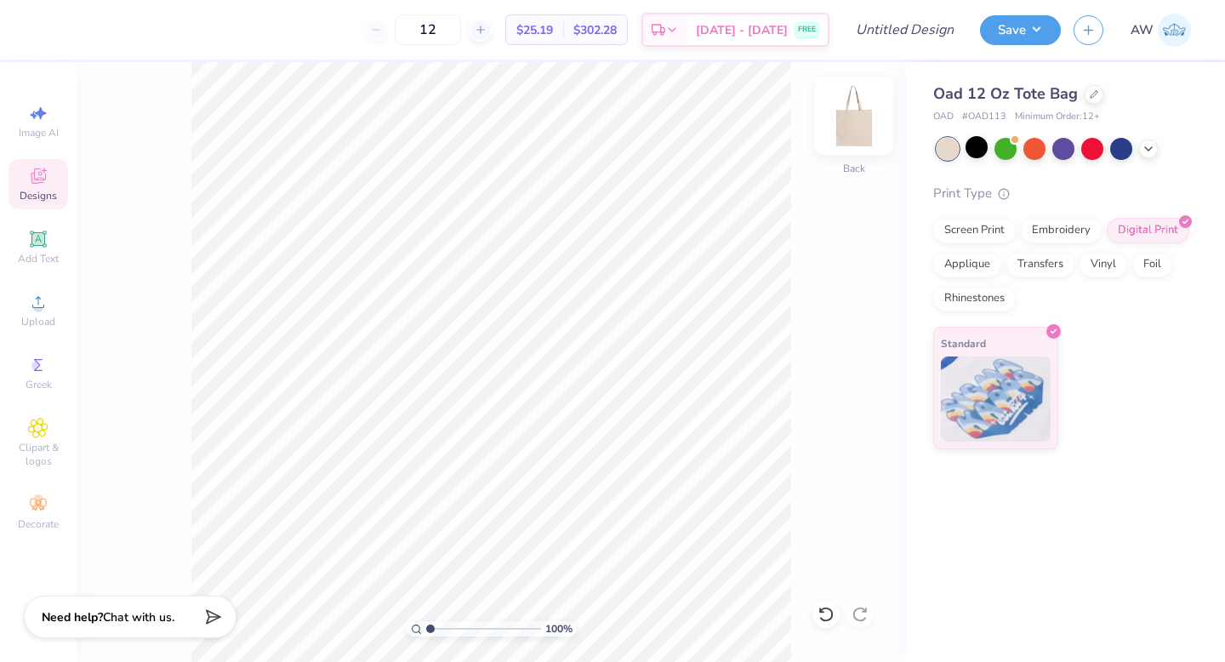
click at [859, 131] on img at bounding box center [854, 116] width 68 height 68
click at [43, 313] on div "Upload" at bounding box center [39, 310] width 60 height 50
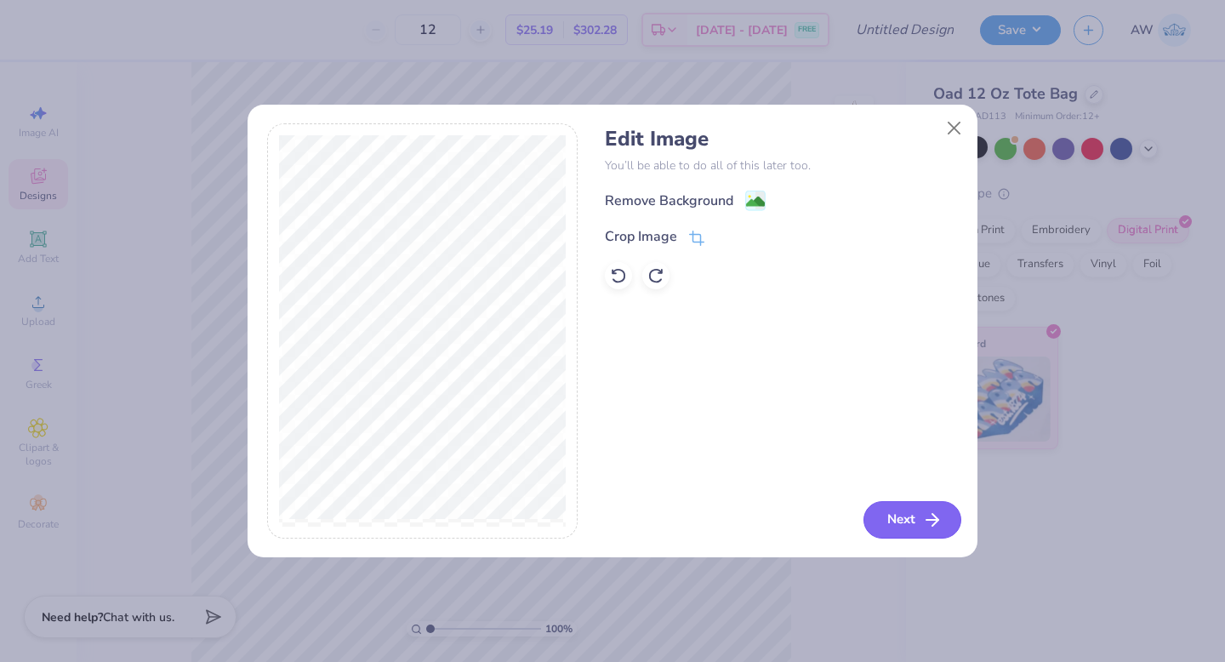
click at [938, 524] on icon "button" at bounding box center [932, 520] width 20 height 20
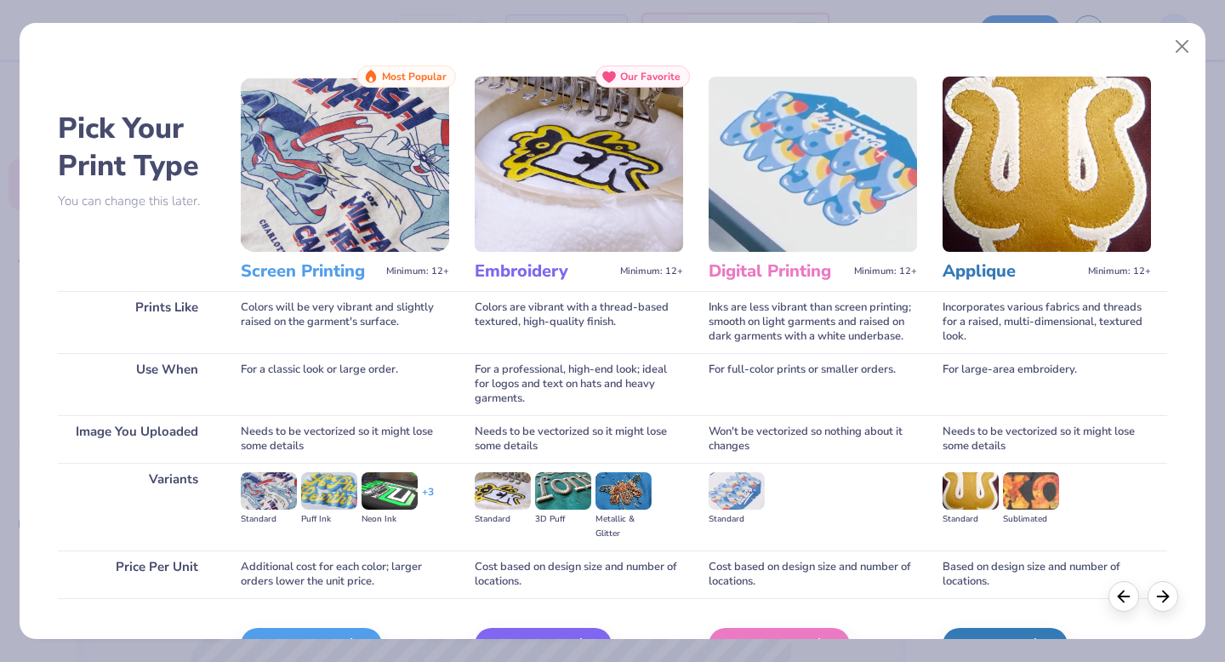
scroll to position [101, 0]
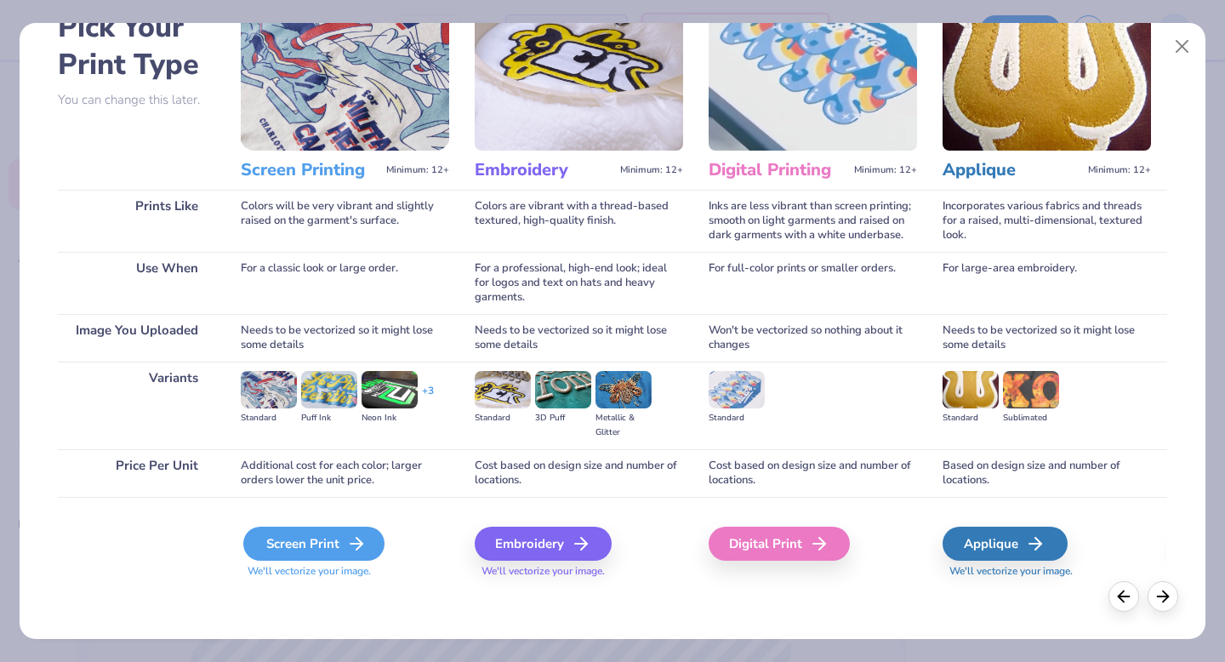
click at [312, 549] on div "Screen Print" at bounding box center [313, 544] width 141 height 34
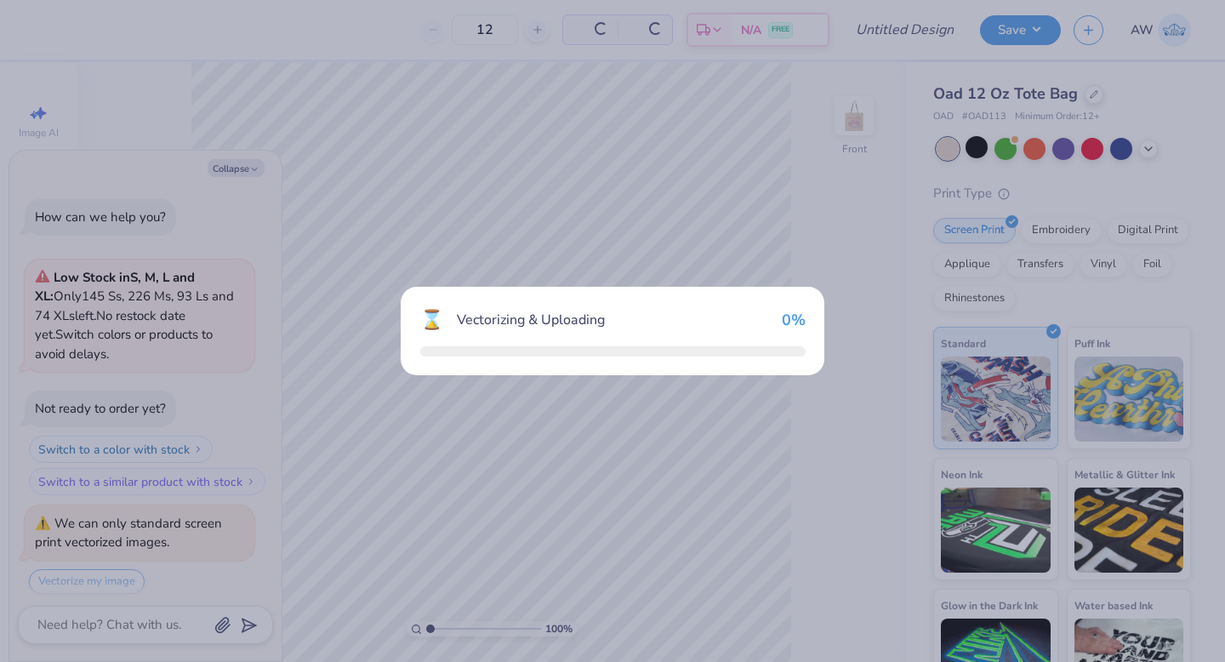
scroll to position [193, 0]
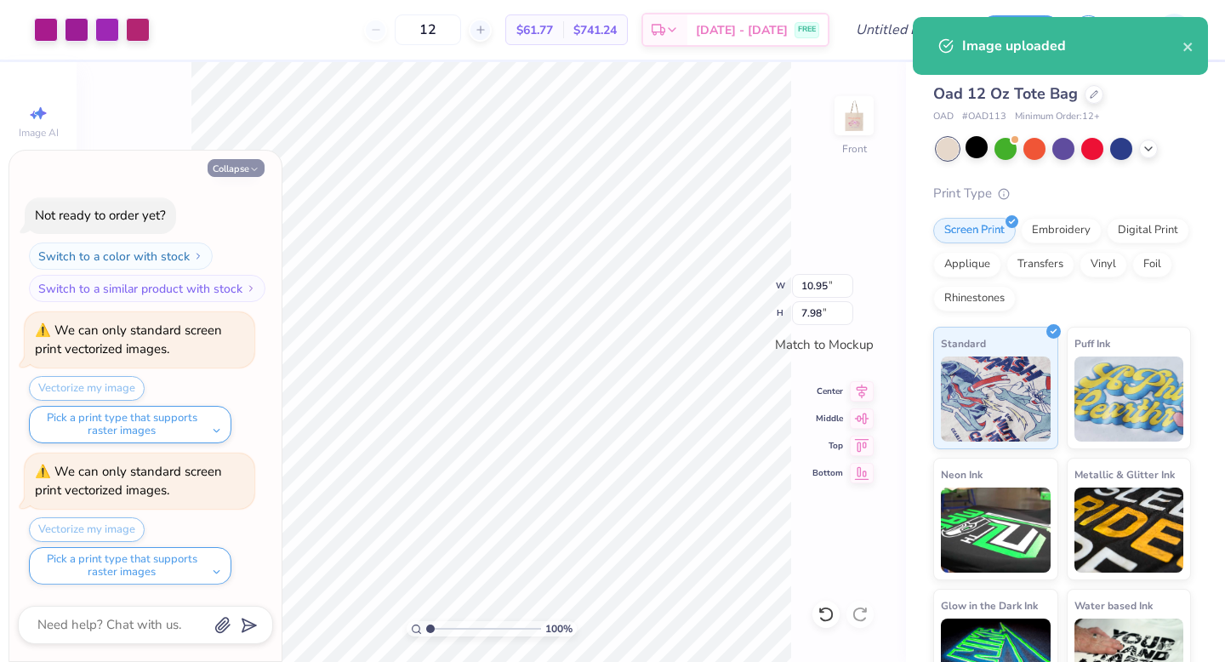
click at [248, 163] on button "Collapse" at bounding box center [236, 168] width 57 height 18
type textarea "x"
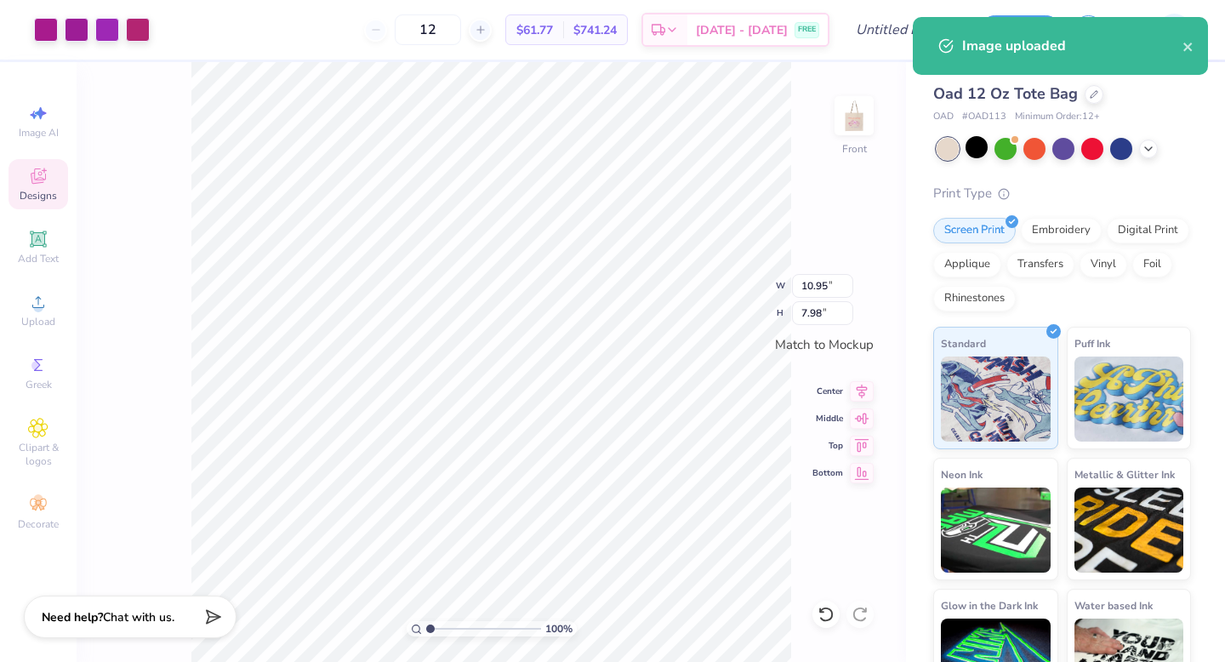
type input "6.22"
type input "4.53"
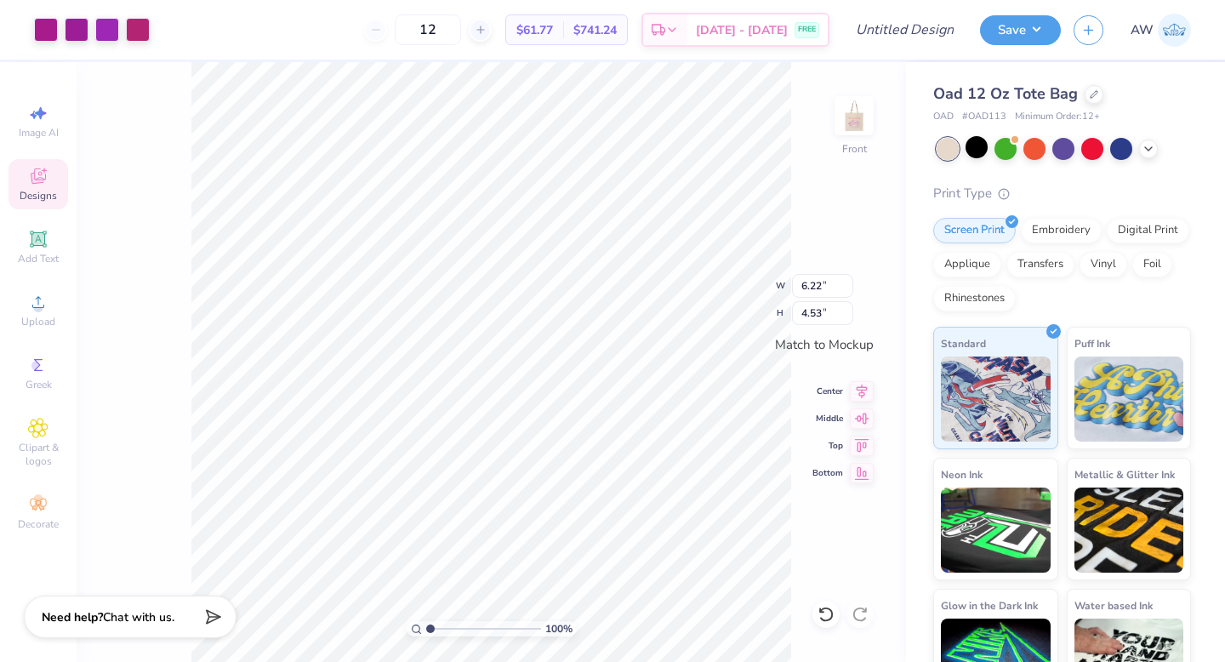
click at [49, 181] on div "Designs" at bounding box center [39, 184] width 60 height 50
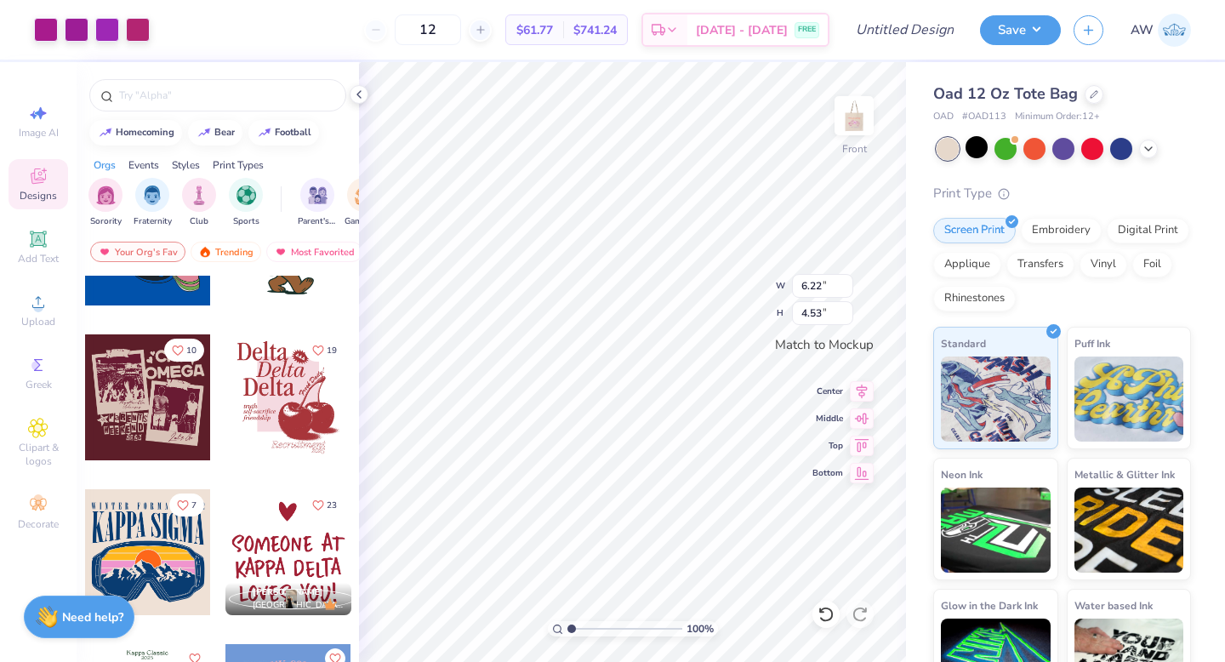
scroll to position [4899, 0]
click at [183, 397] on div at bounding box center [148, 397] width 126 height 126
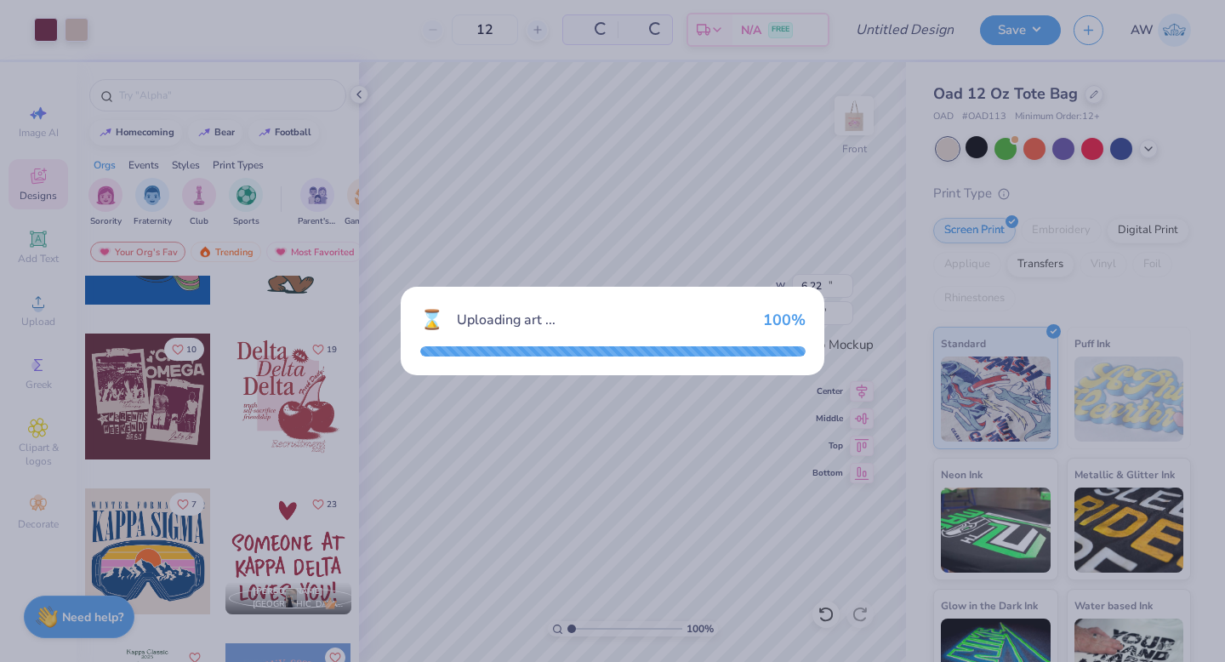
type input "10.42"
type input "8.98"
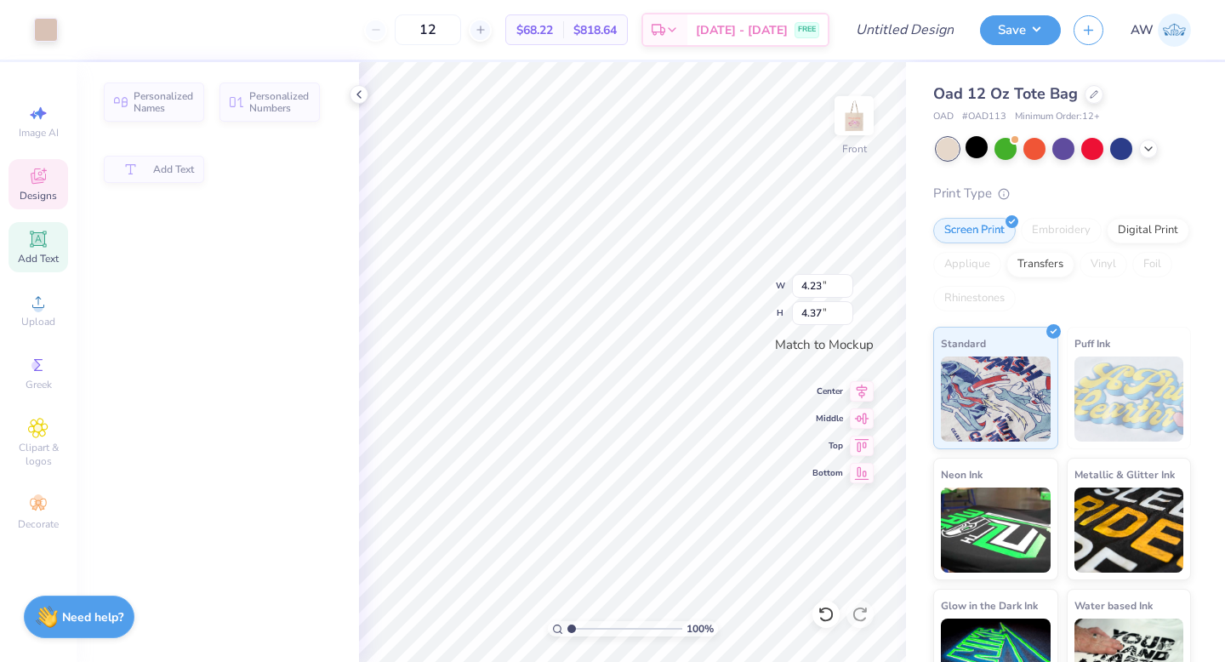
type input "4.23"
type input "4.37"
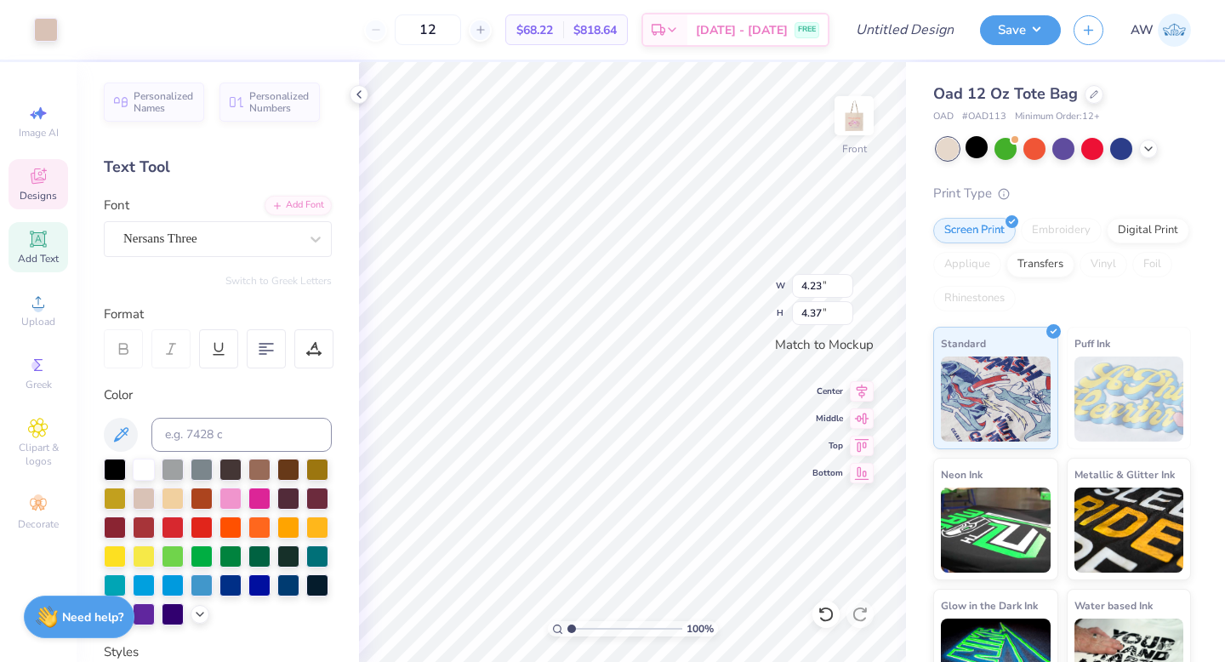
type input "5.51"
type input "1.37"
type input "4.57"
type input "5.10"
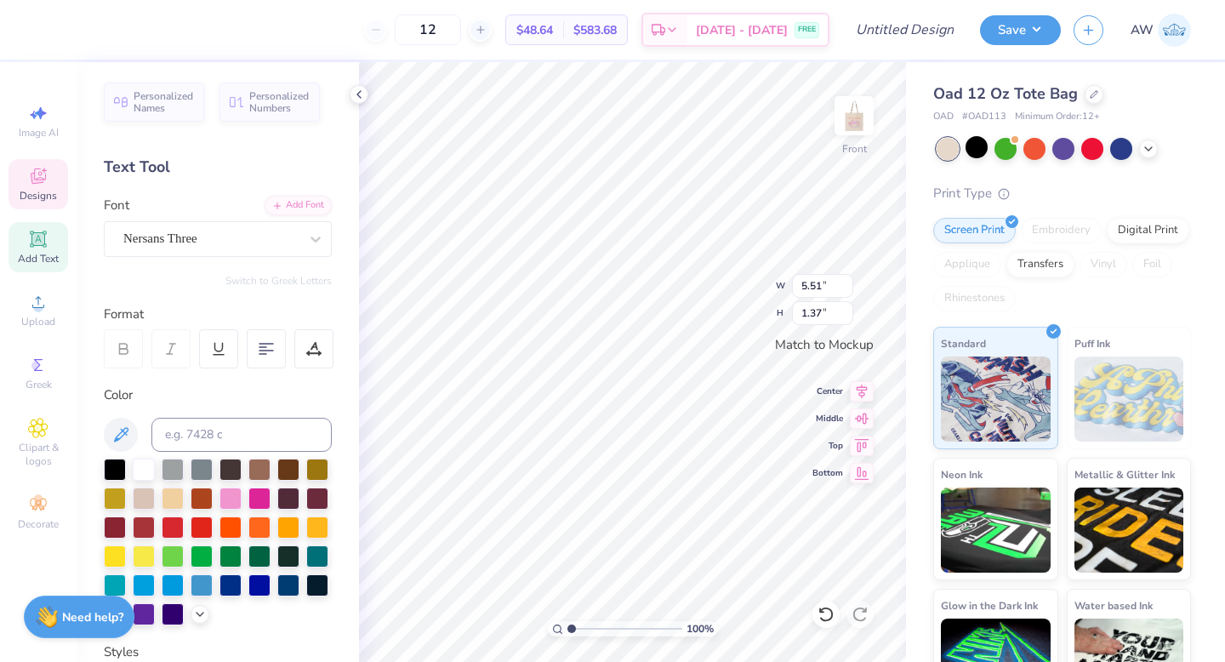
type textarea "<"
type textarea "Making"
type input "5.90"
type input "1.25"
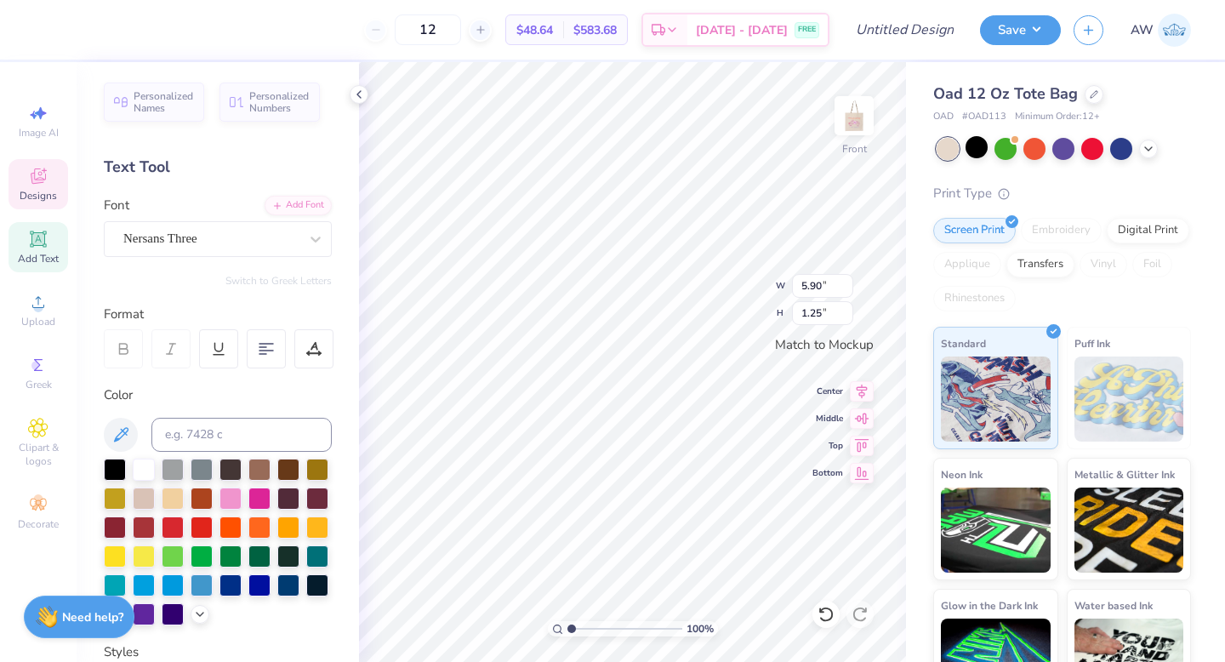
type textarea "Making a Difference"
click at [40, 317] on span "Upload" at bounding box center [38, 322] width 34 height 14
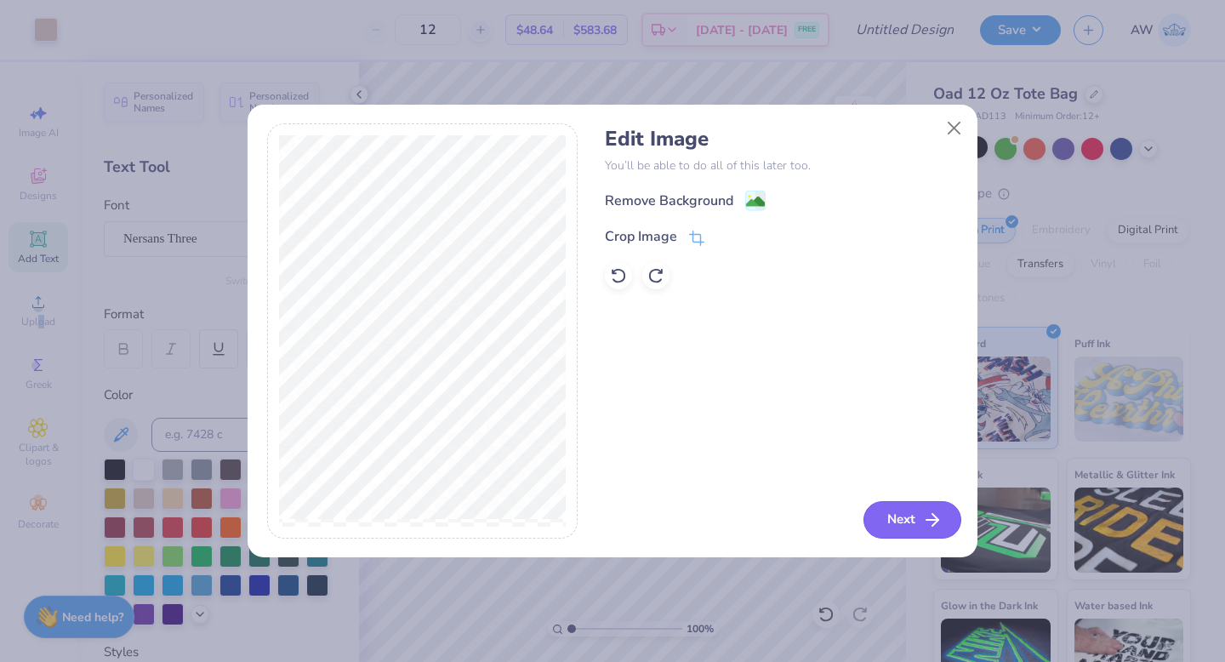
click at [922, 514] on icon "button" at bounding box center [932, 520] width 20 height 20
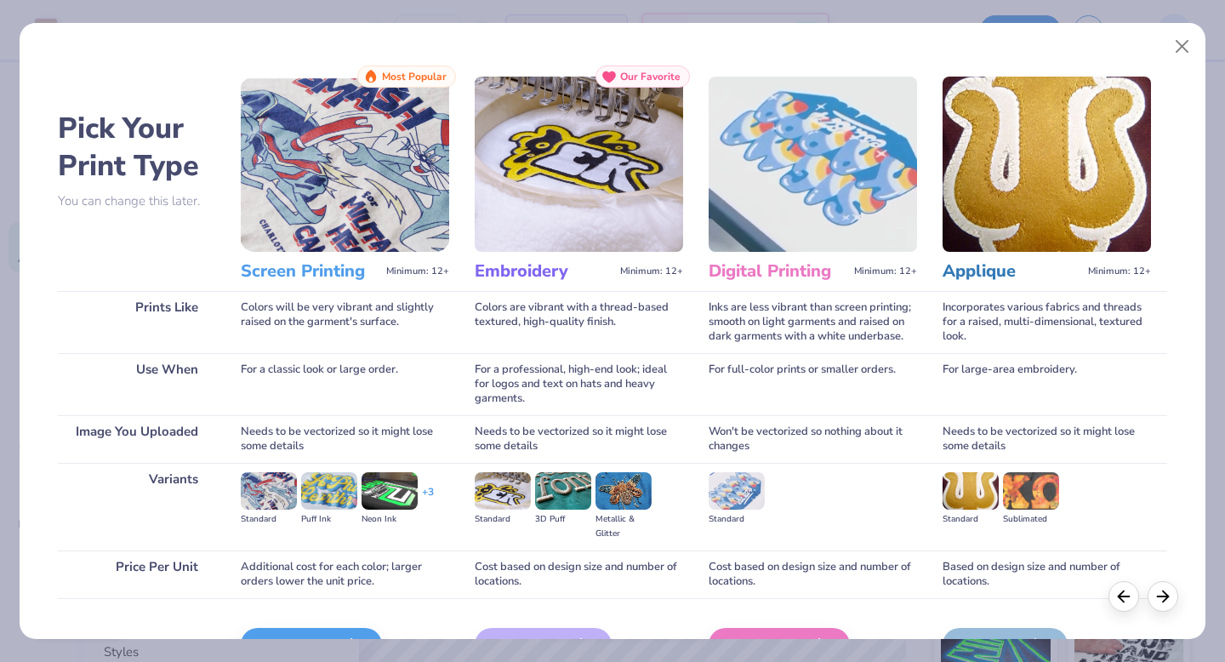
scroll to position [101, 0]
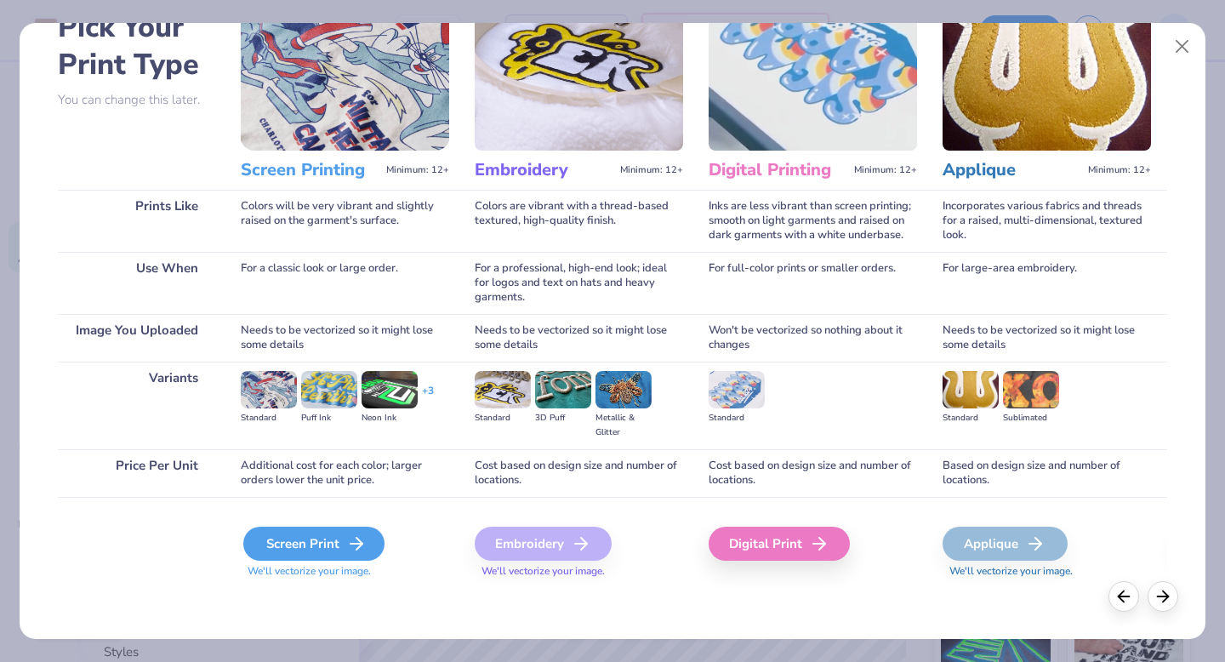
click at [309, 554] on div "Screen Print" at bounding box center [313, 544] width 141 height 34
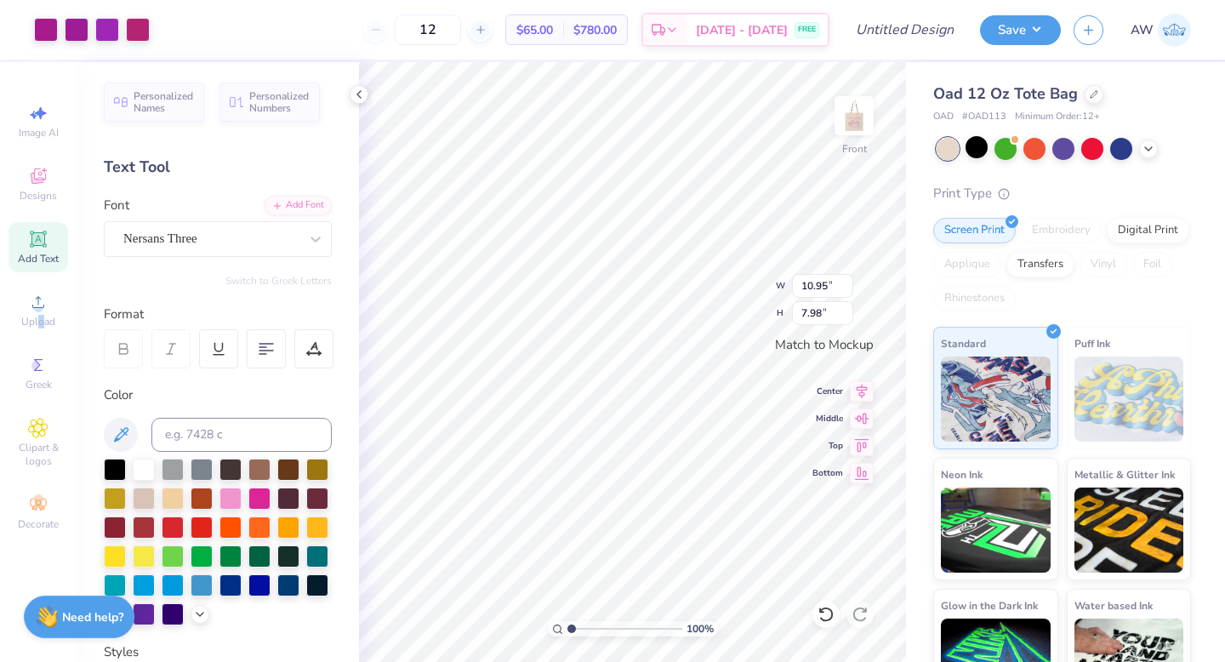
type input "6.13"
type input "4.47"
type input "6.04"
type input "4.40"
type input "8.12"
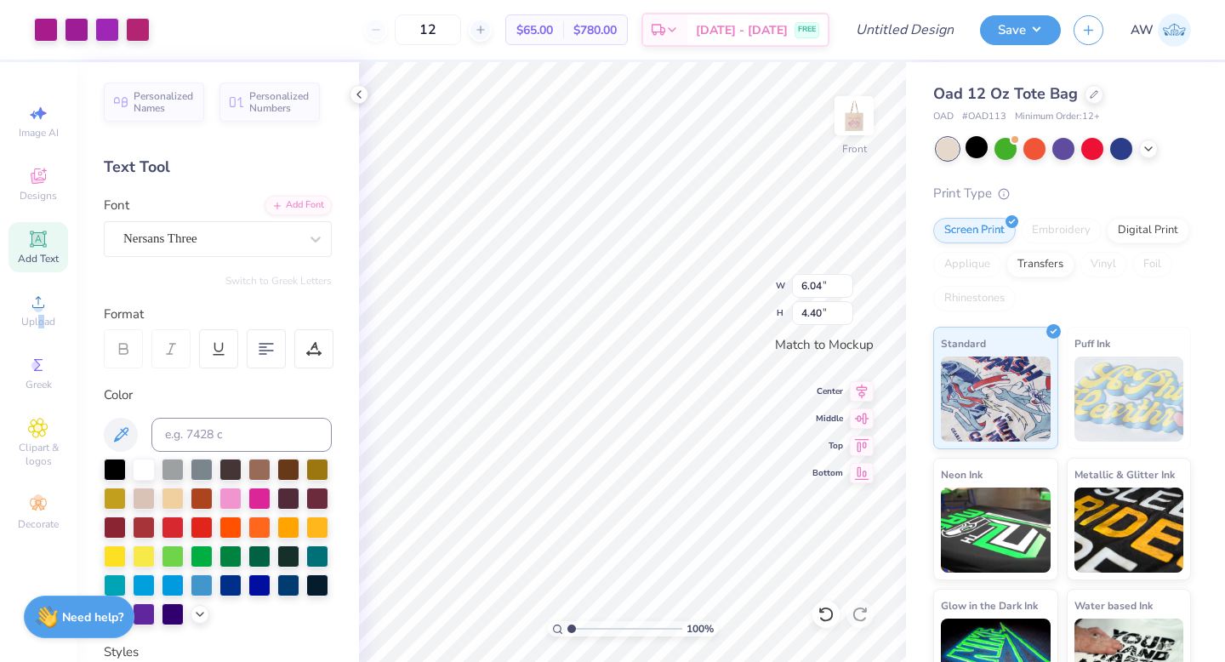
type input "5.92"
type input "10.95"
type input "0.96"
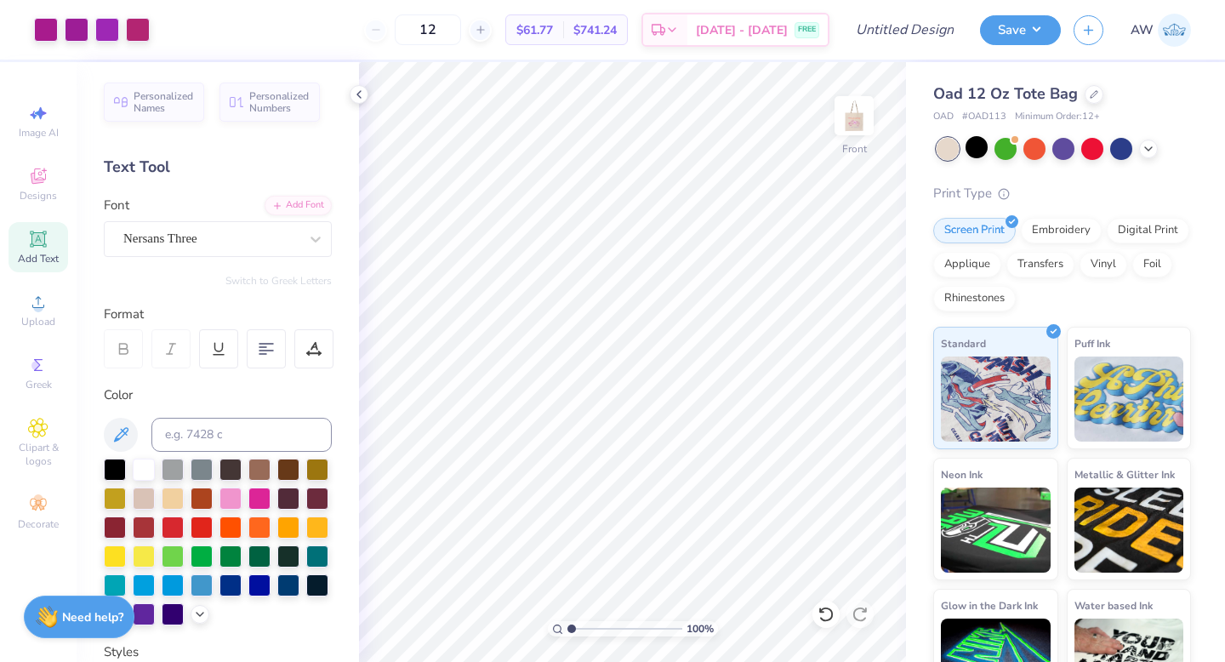
click at [47, 236] on icon at bounding box center [38, 239] width 20 height 20
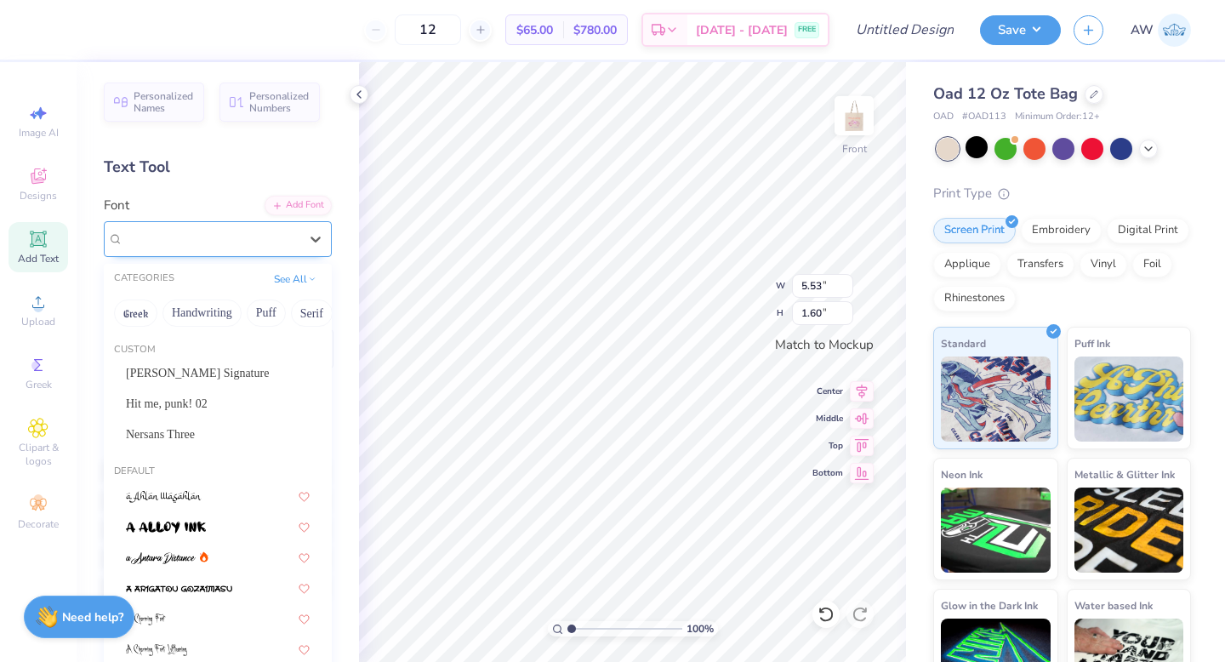
click at [272, 246] on div "Super Dream" at bounding box center [211, 239] width 179 height 26
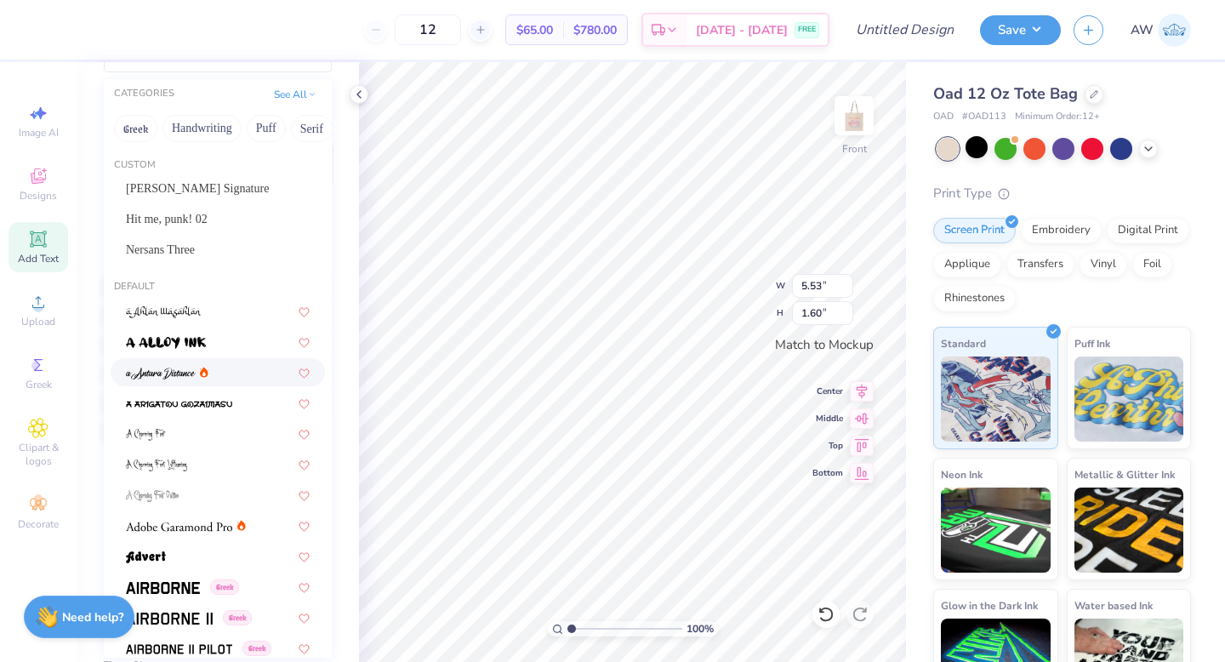
scroll to position [110, 0]
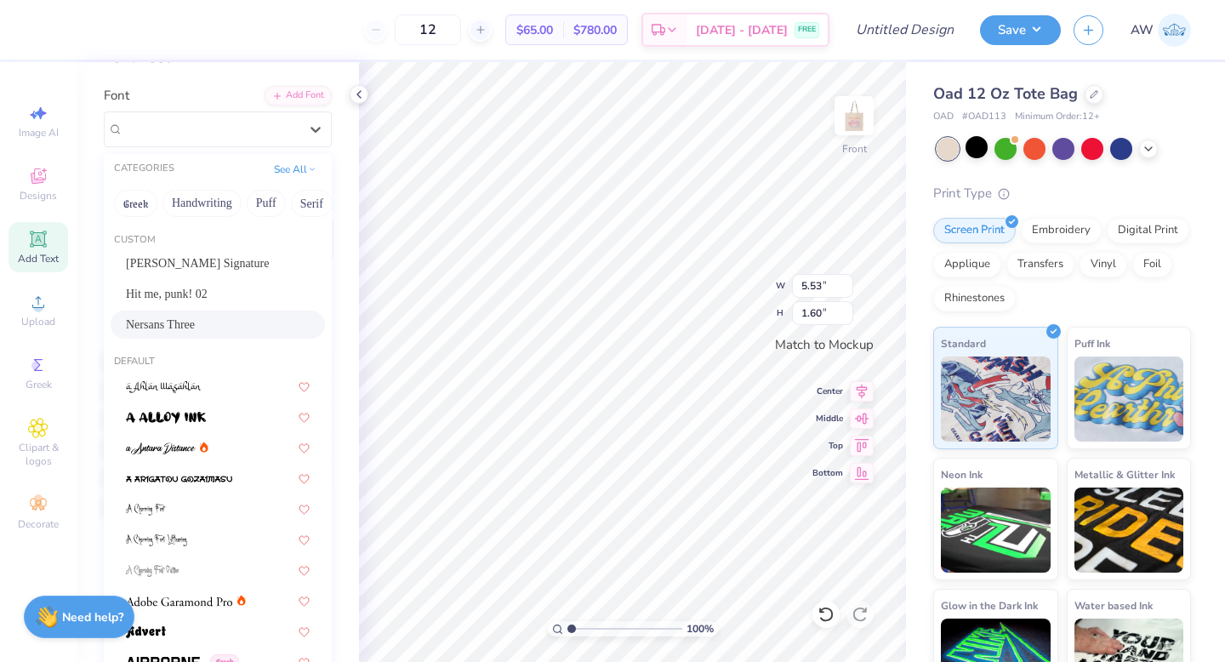
click at [195, 323] on span "Nersans Three" at bounding box center [160, 325] width 69 height 18
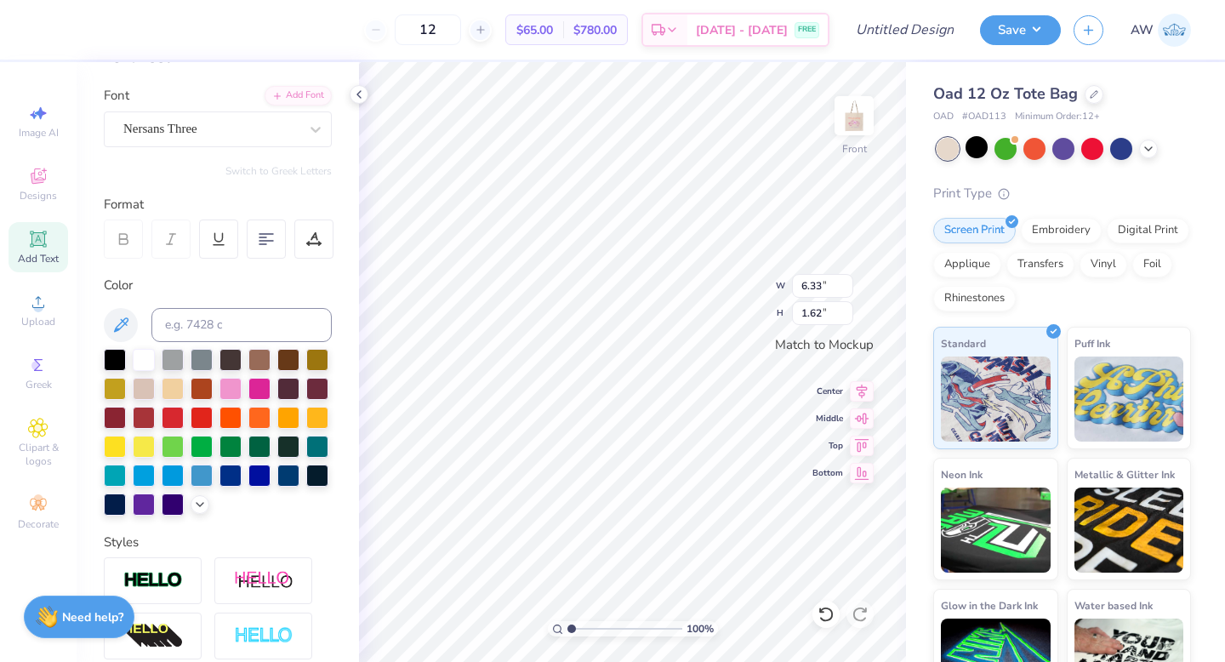
type input "6.33"
type input "1.62"
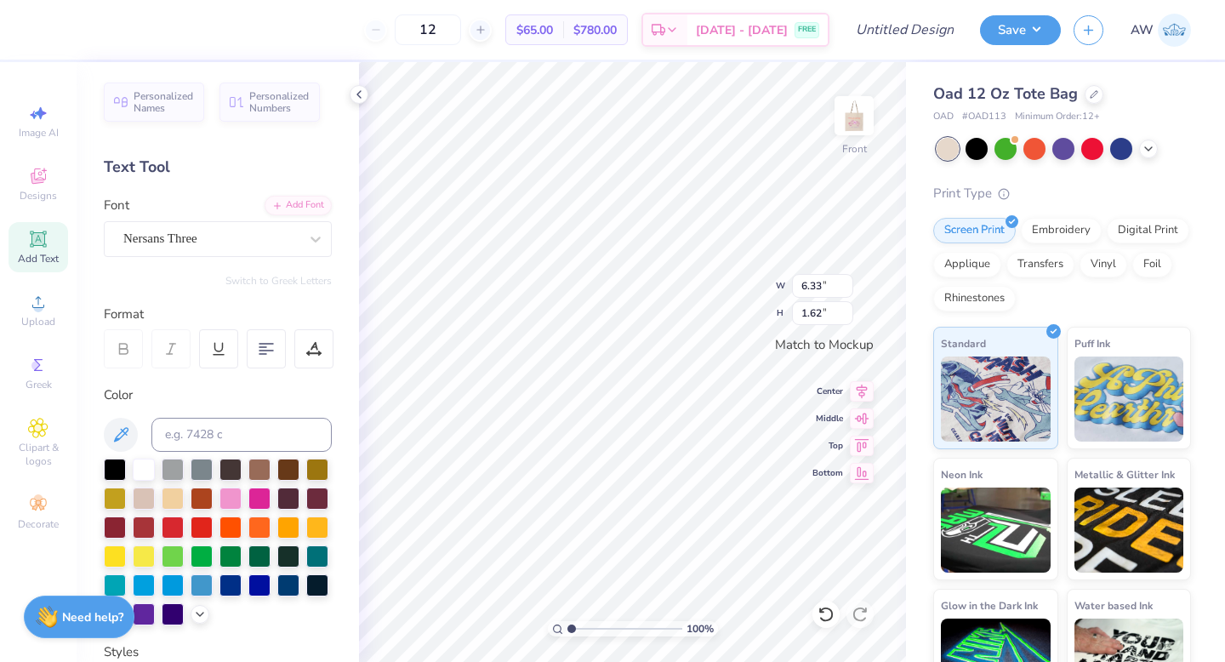
scroll to position [110, 0]
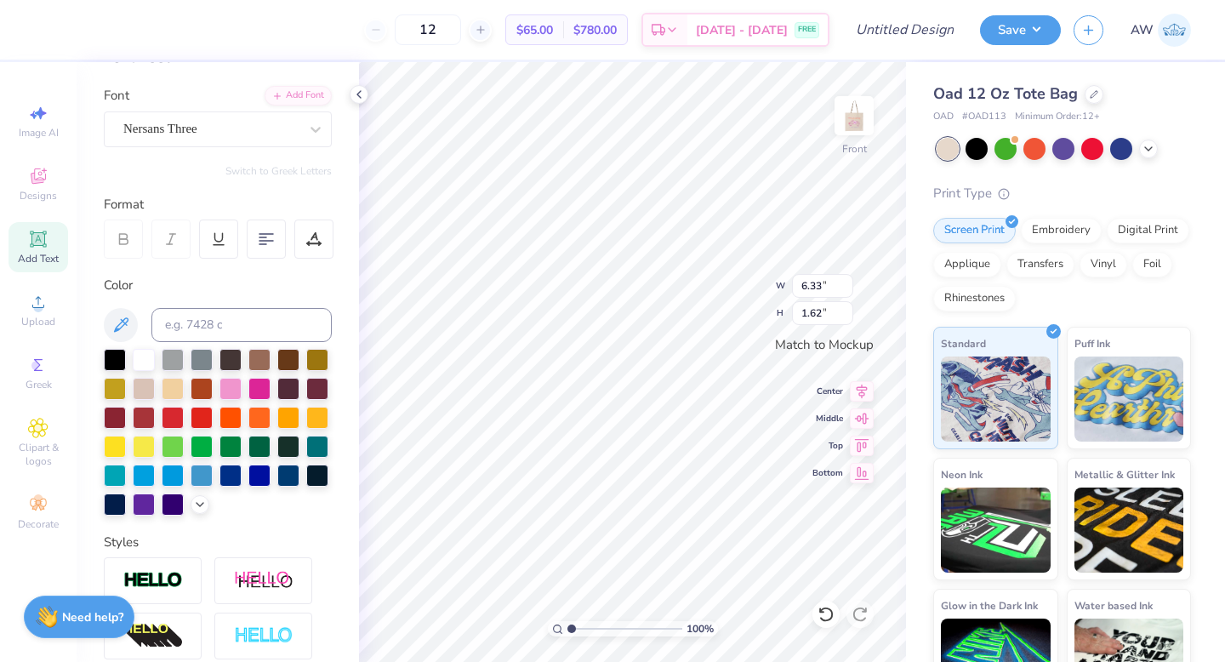
type textarea "X"
type textarea "Making"
type input "5.44"
type input "1.04"
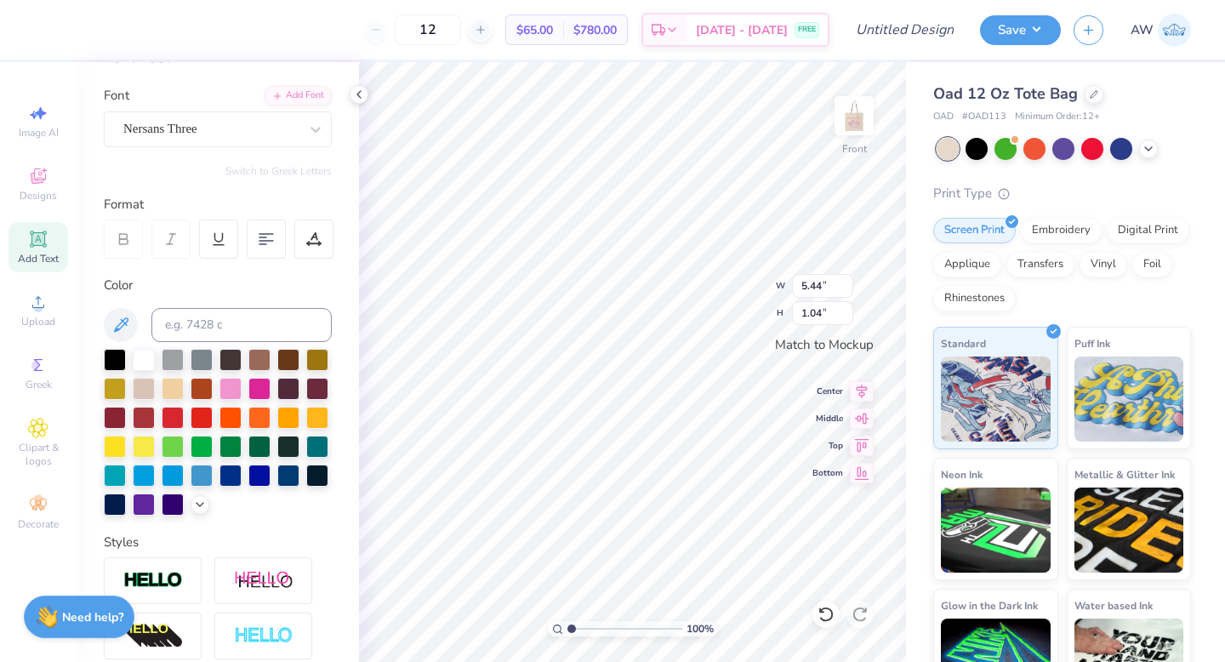
scroll to position [0, 2]
click at [259, 384] on div at bounding box center [259, 387] width 22 height 22
click at [315, 473] on div at bounding box center [317, 474] width 22 height 22
click at [258, 382] on div at bounding box center [259, 387] width 22 height 22
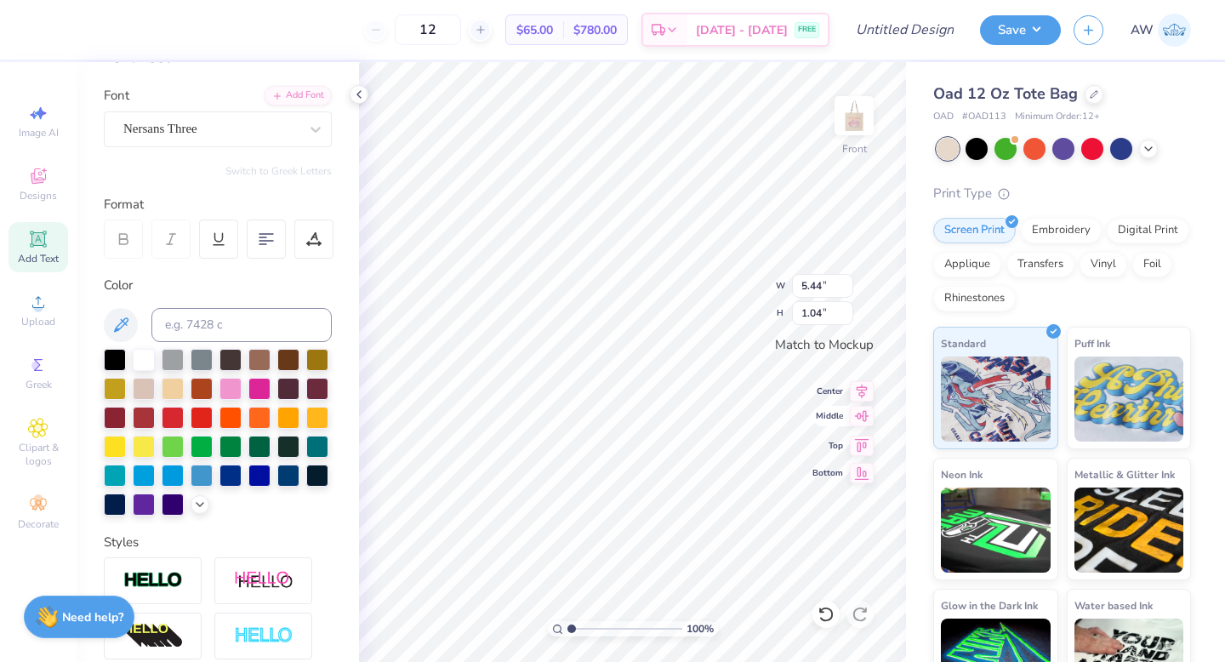
type textarea "Making a Differnece By design"
click at [865, 424] on icon at bounding box center [862, 416] width 24 height 20
click at [860, 416] on icon at bounding box center [862, 419] width 14 height 11
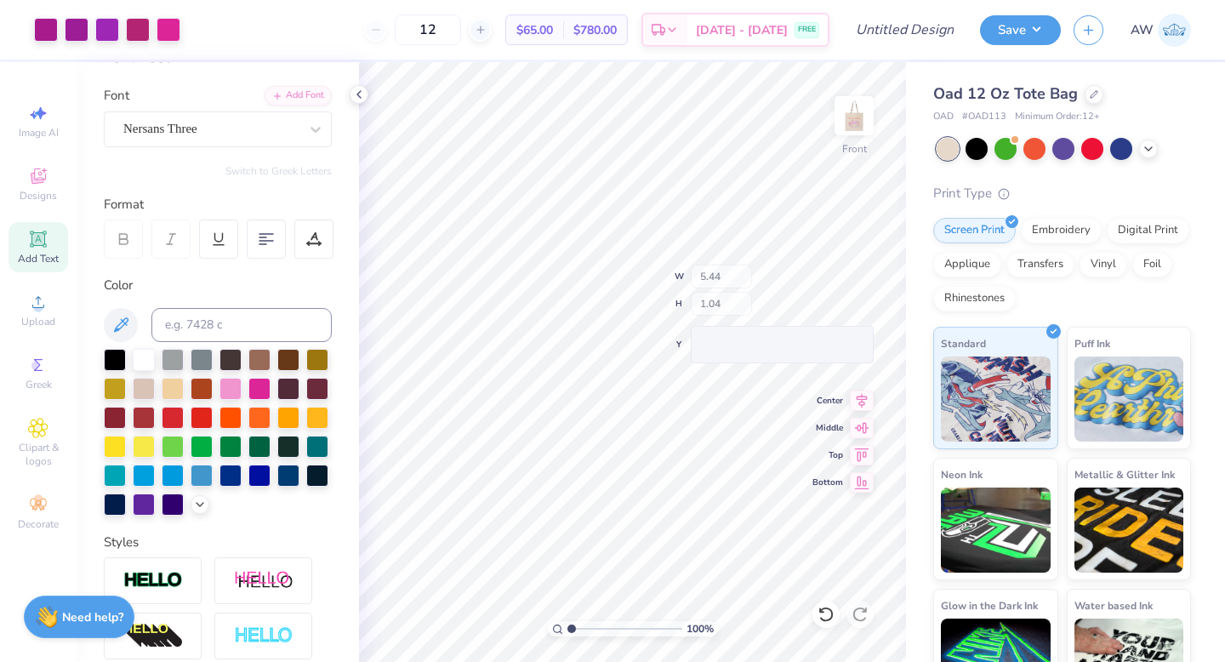
type input "8.12"
type input "5.92"
click at [268, 243] on icon at bounding box center [266, 238] width 15 height 15
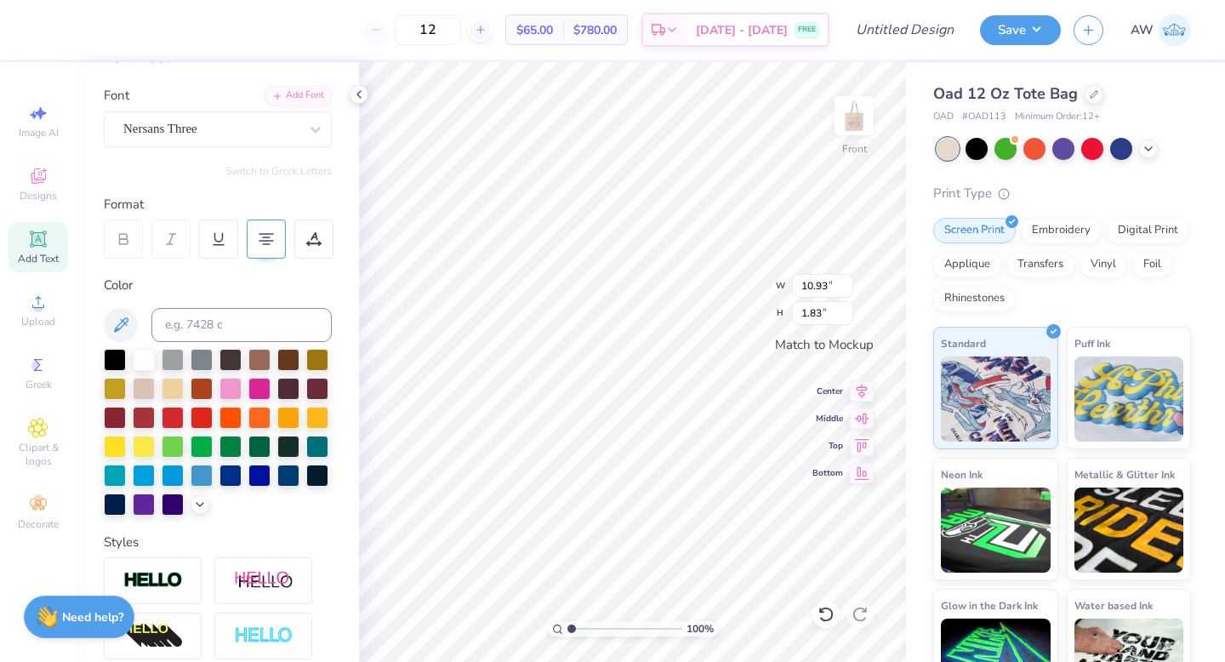
type input "8.12"
type input "5.92"
type input "10.93"
type input "1.83"
click at [44, 303] on icon at bounding box center [38, 302] width 20 height 20
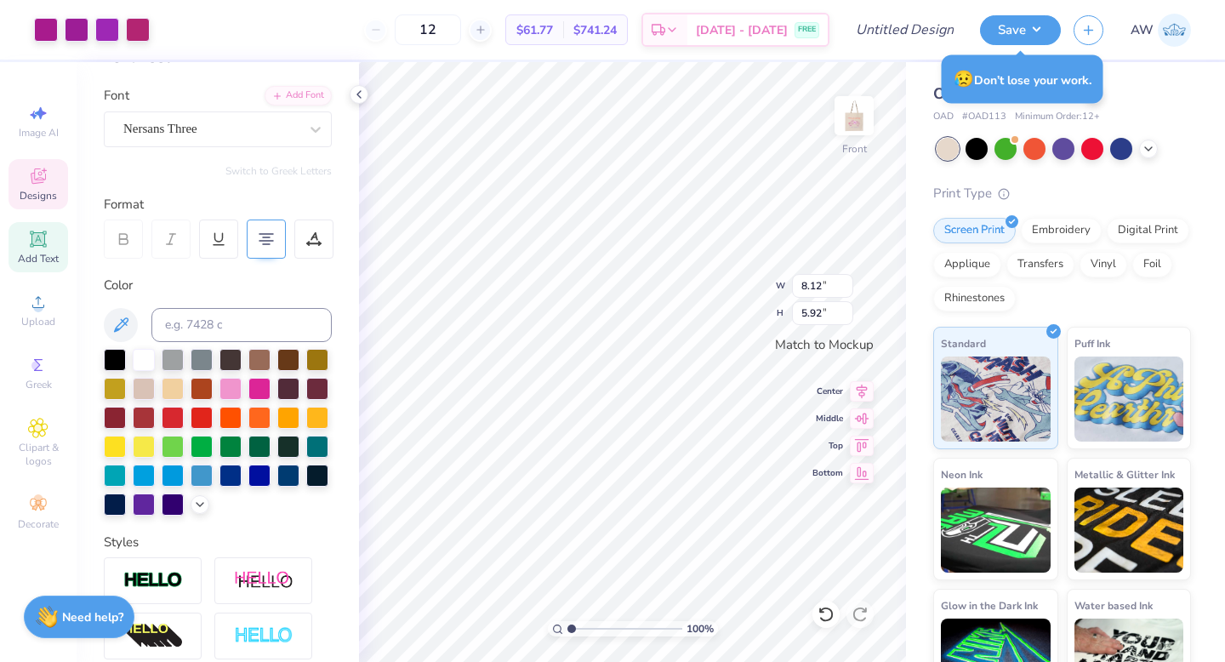
click at [47, 179] on icon at bounding box center [38, 176] width 20 height 20
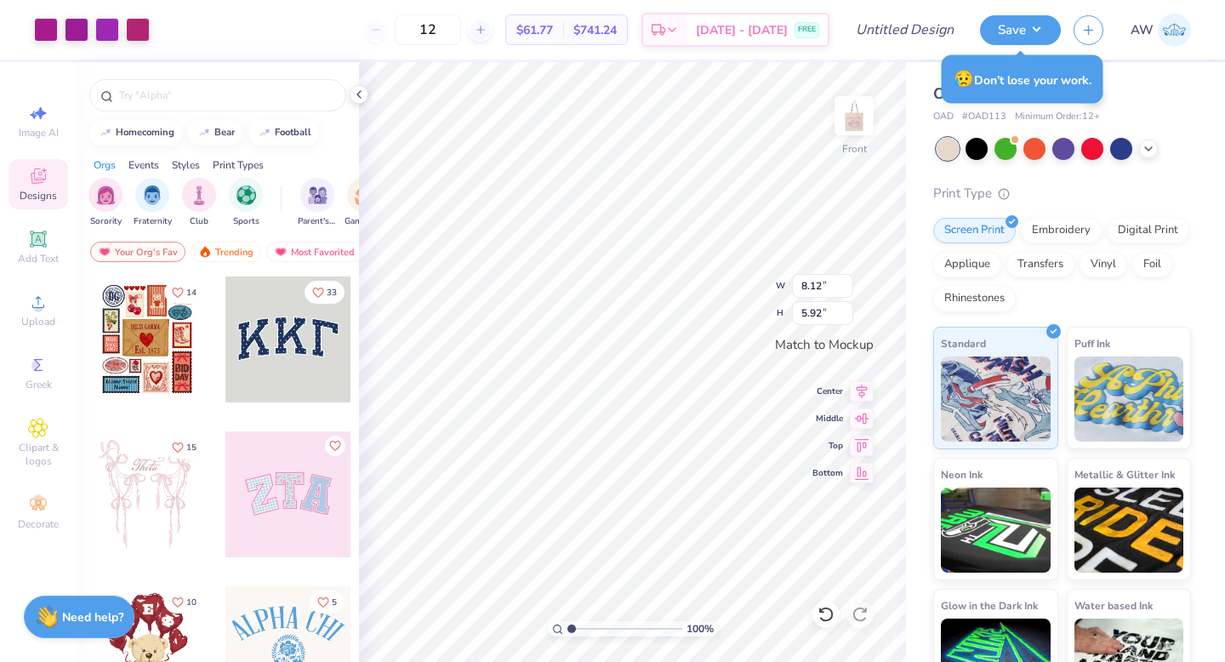
click at [84, 351] on div at bounding box center [21, 340] width 126 height 126
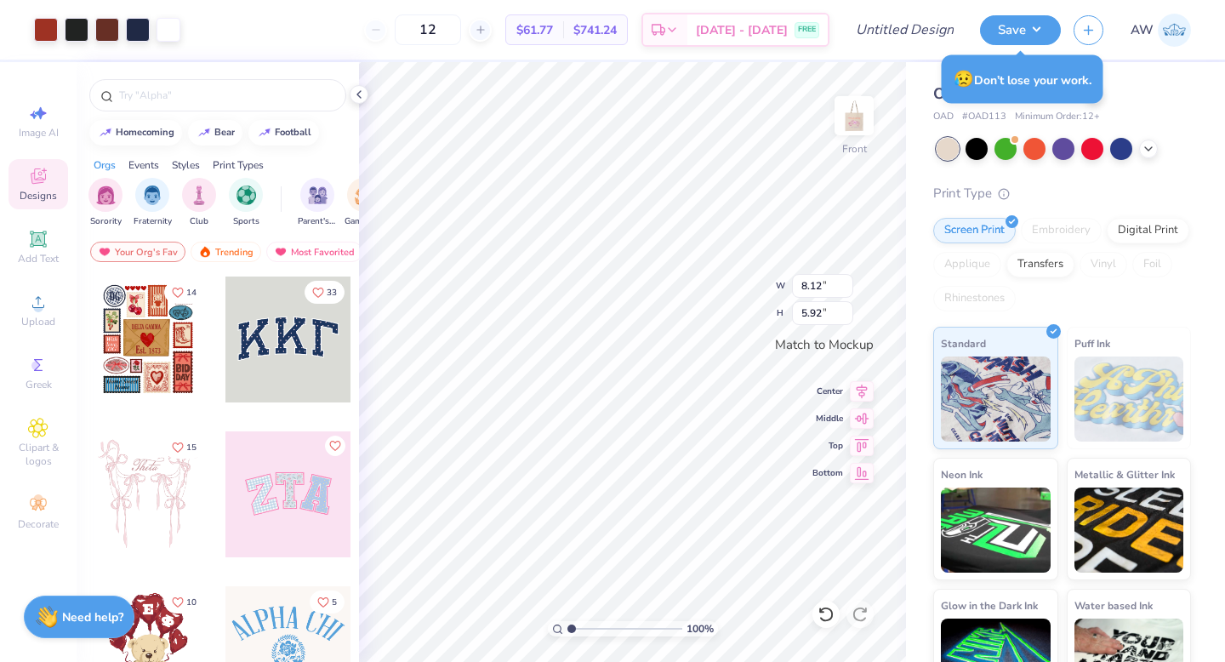
type input "10.67"
type input "12.94"
type textarea "x"
